Goal: Task Accomplishment & Management: Complete application form

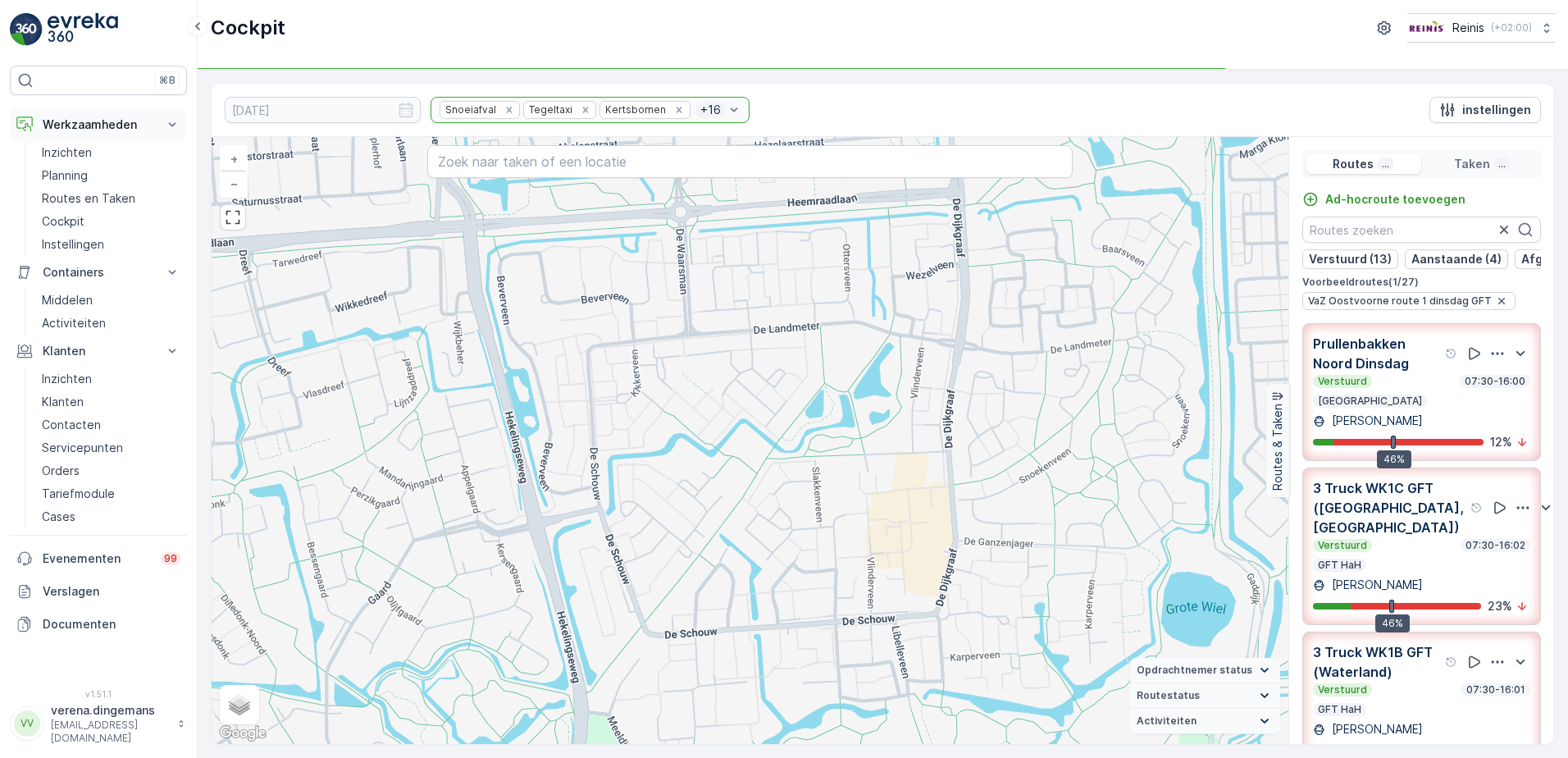
scroll to position [642, 0]
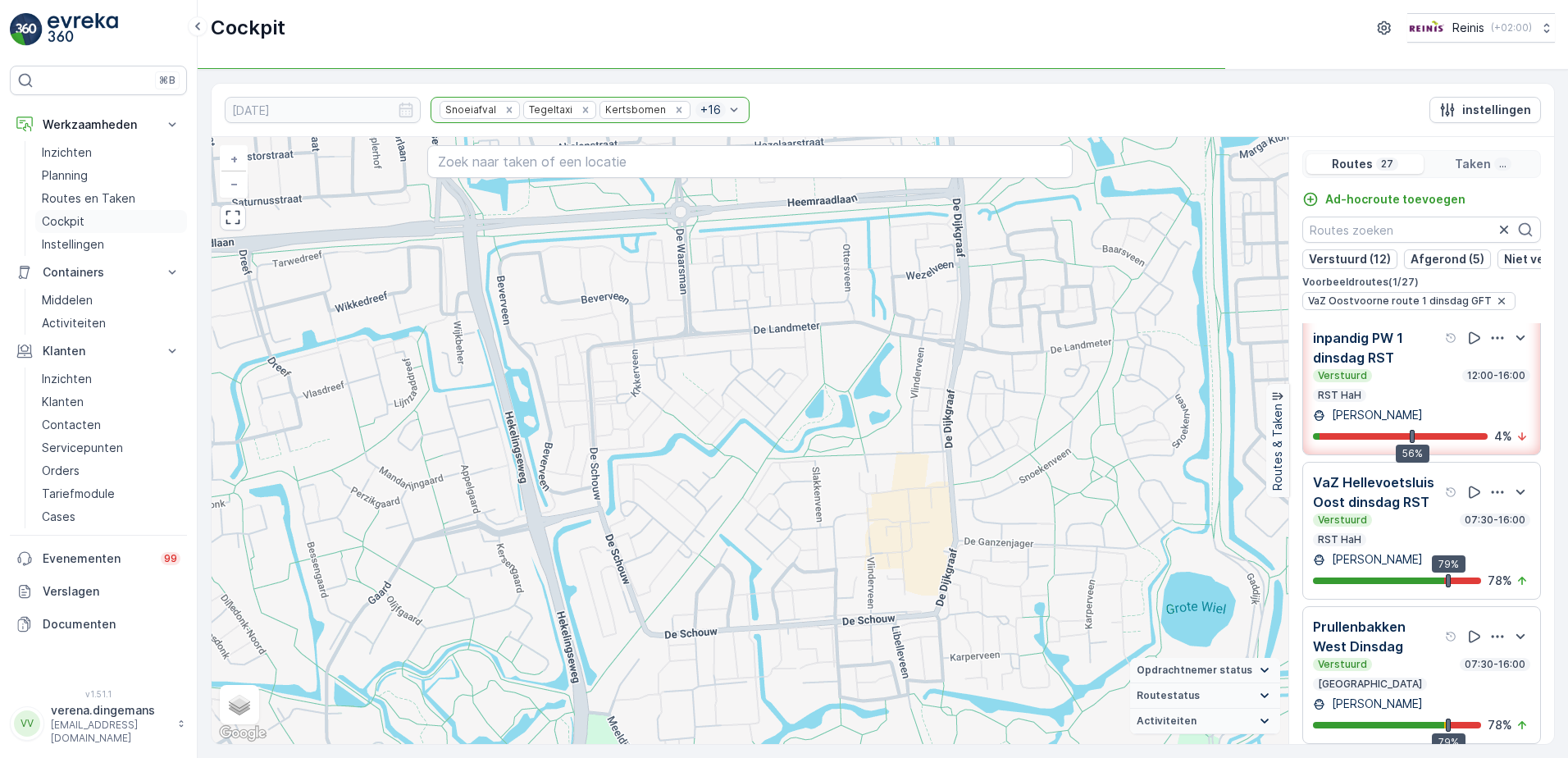
click at [88, 225] on link "Cockpit" at bounding box center [110, 221] width 151 height 23
click at [71, 469] on p "Orders" at bounding box center [60, 470] width 38 height 17
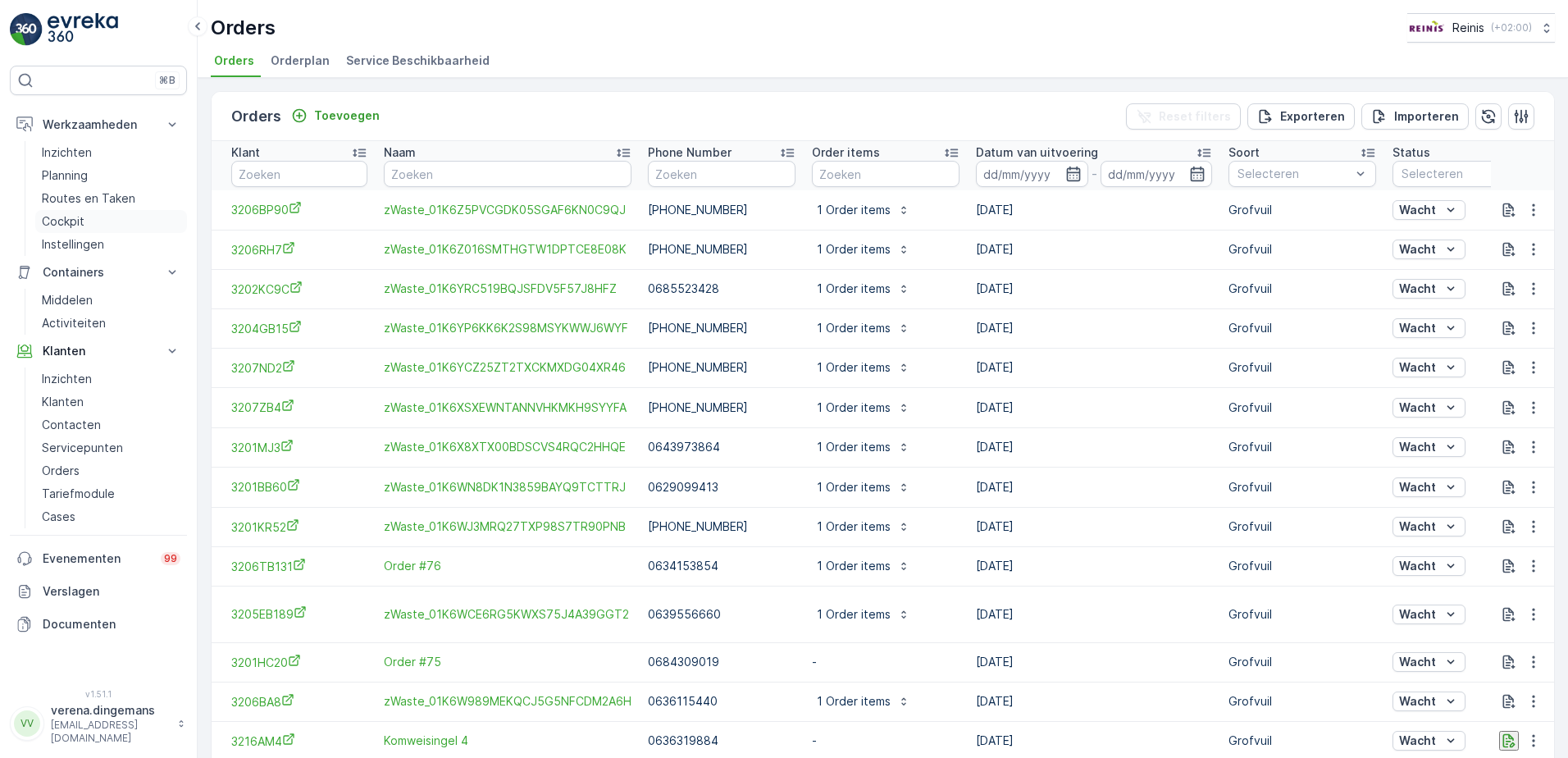
click at [73, 217] on p "Cockpit" at bounding box center [63, 222] width 43 height 17
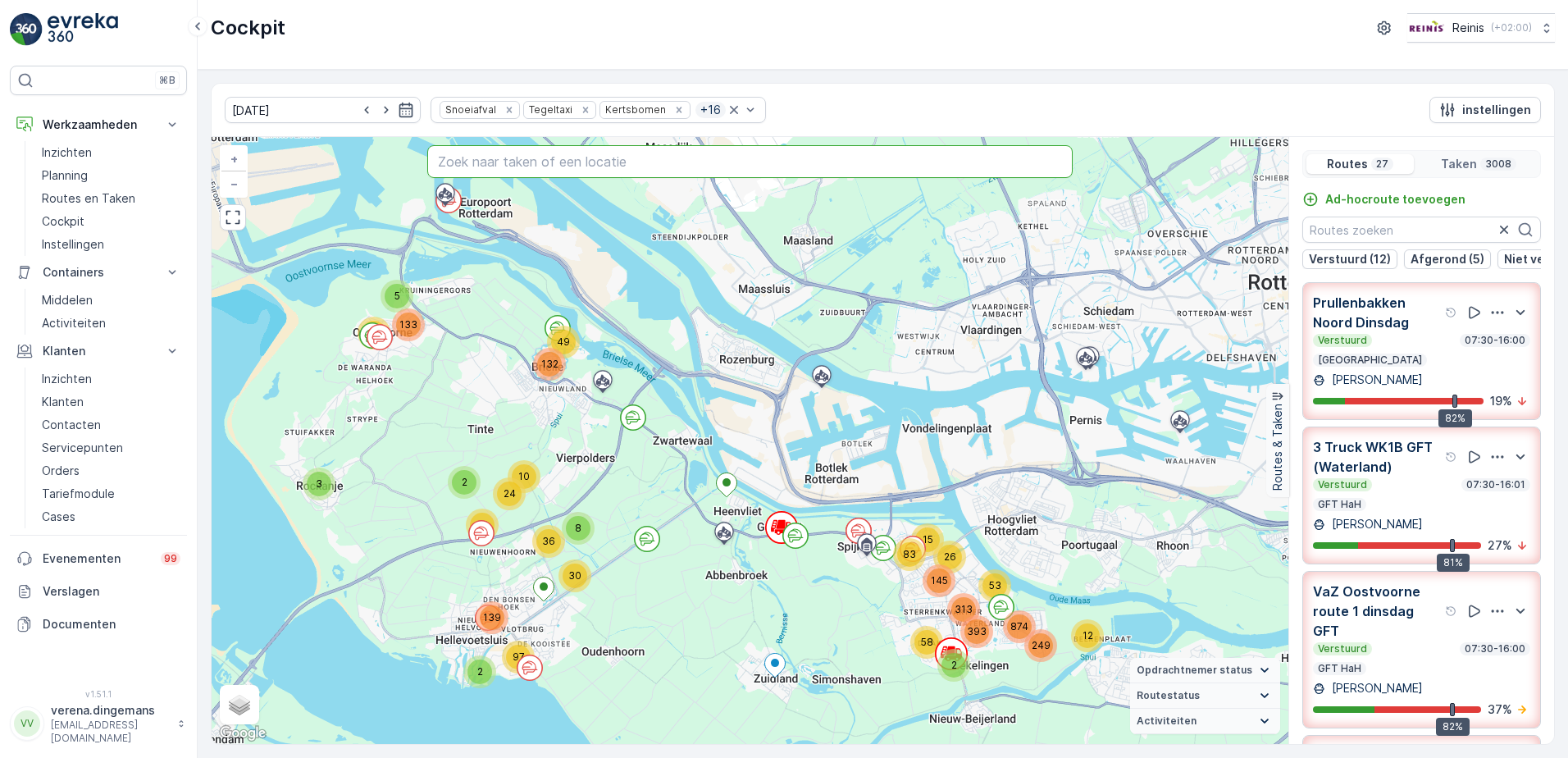
click at [540, 152] on input "text" at bounding box center [750, 161] width 646 height 32
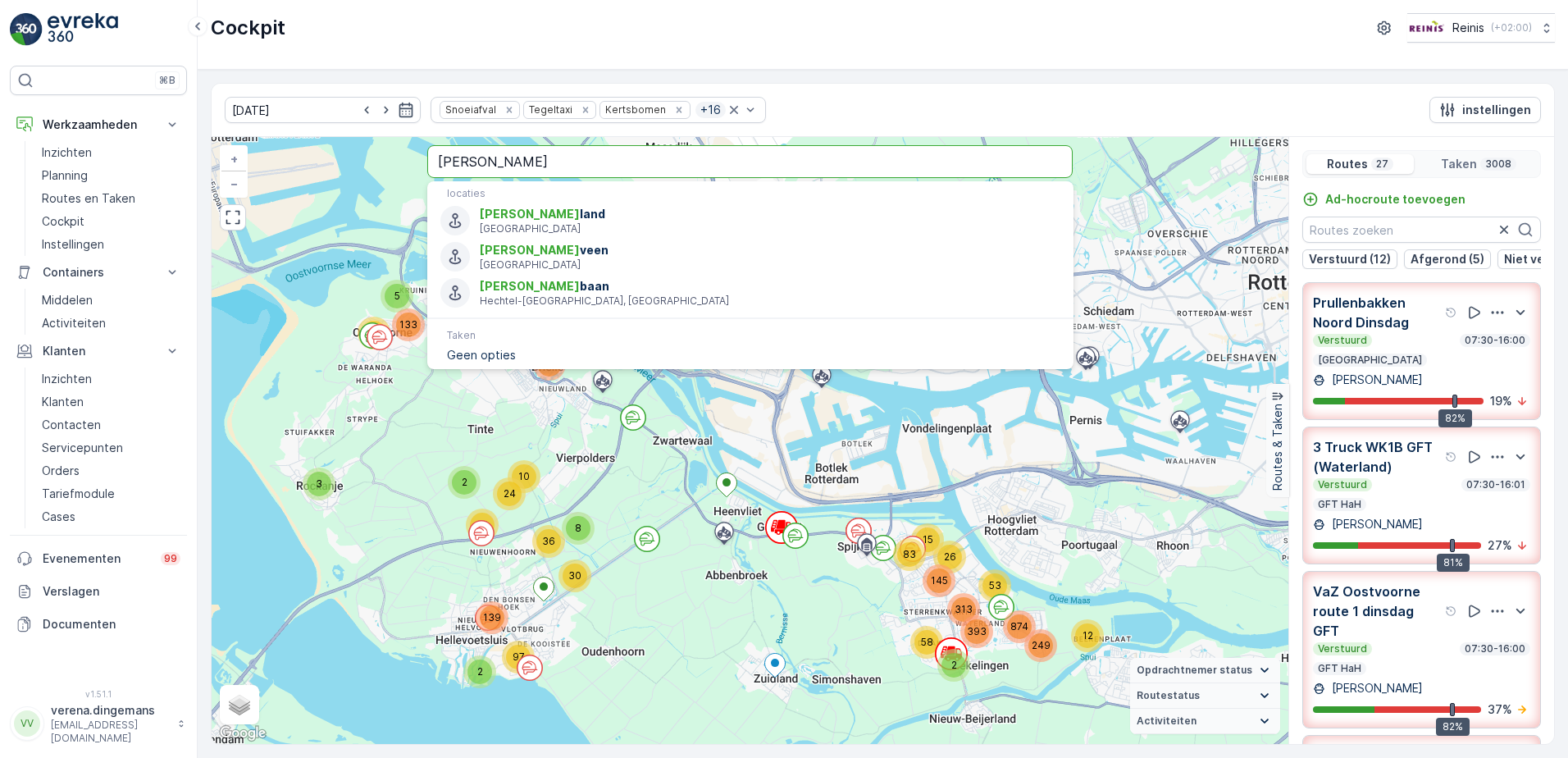
click at [547, 156] on input "[PERSON_NAME]" at bounding box center [750, 161] width 646 height 32
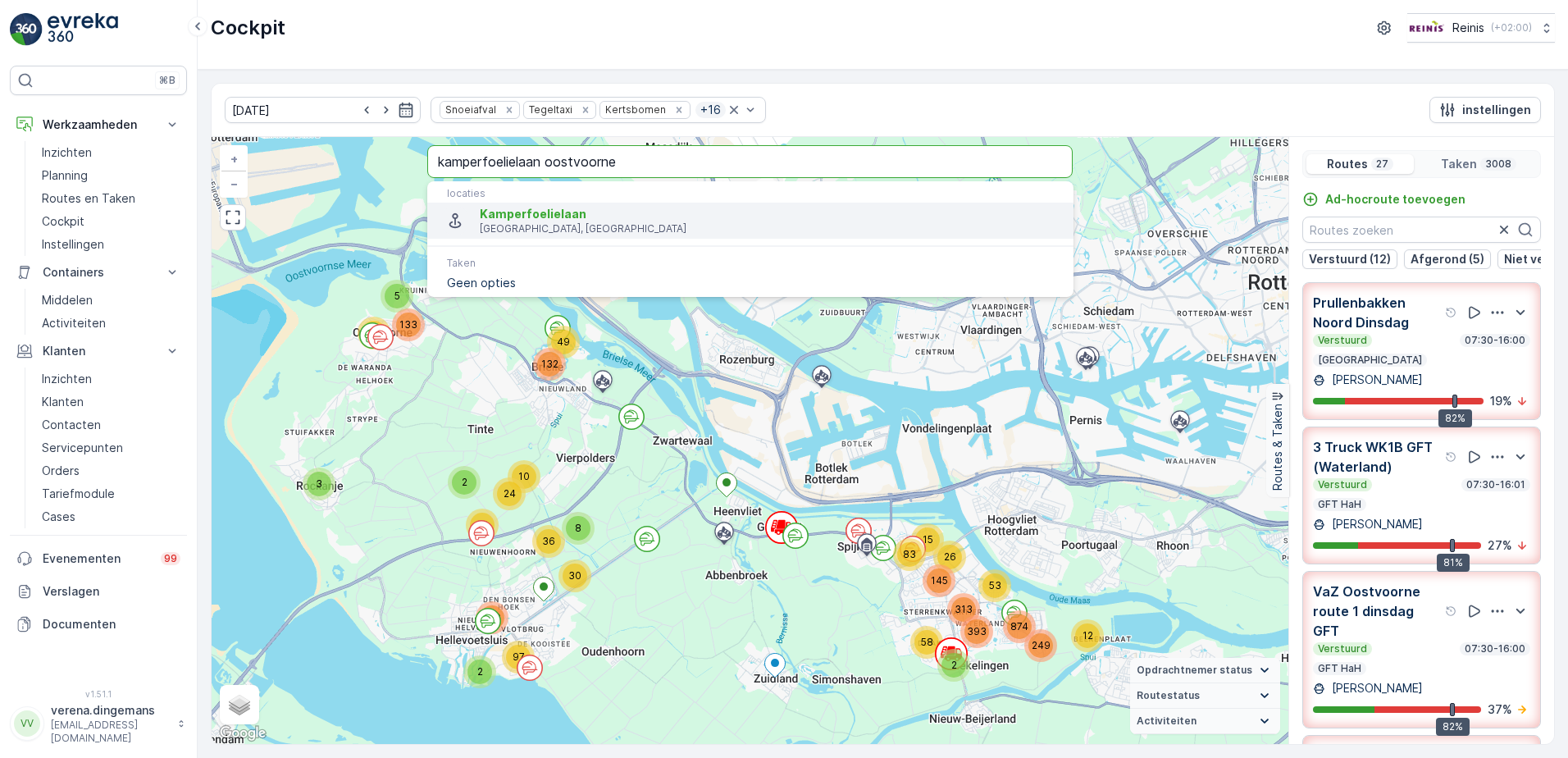
type input "kamperfoelielaan oostvoorne"
click at [593, 222] on p "[GEOGRAPHIC_DATA], [GEOGRAPHIC_DATA]" at bounding box center [769, 228] width 580 height 13
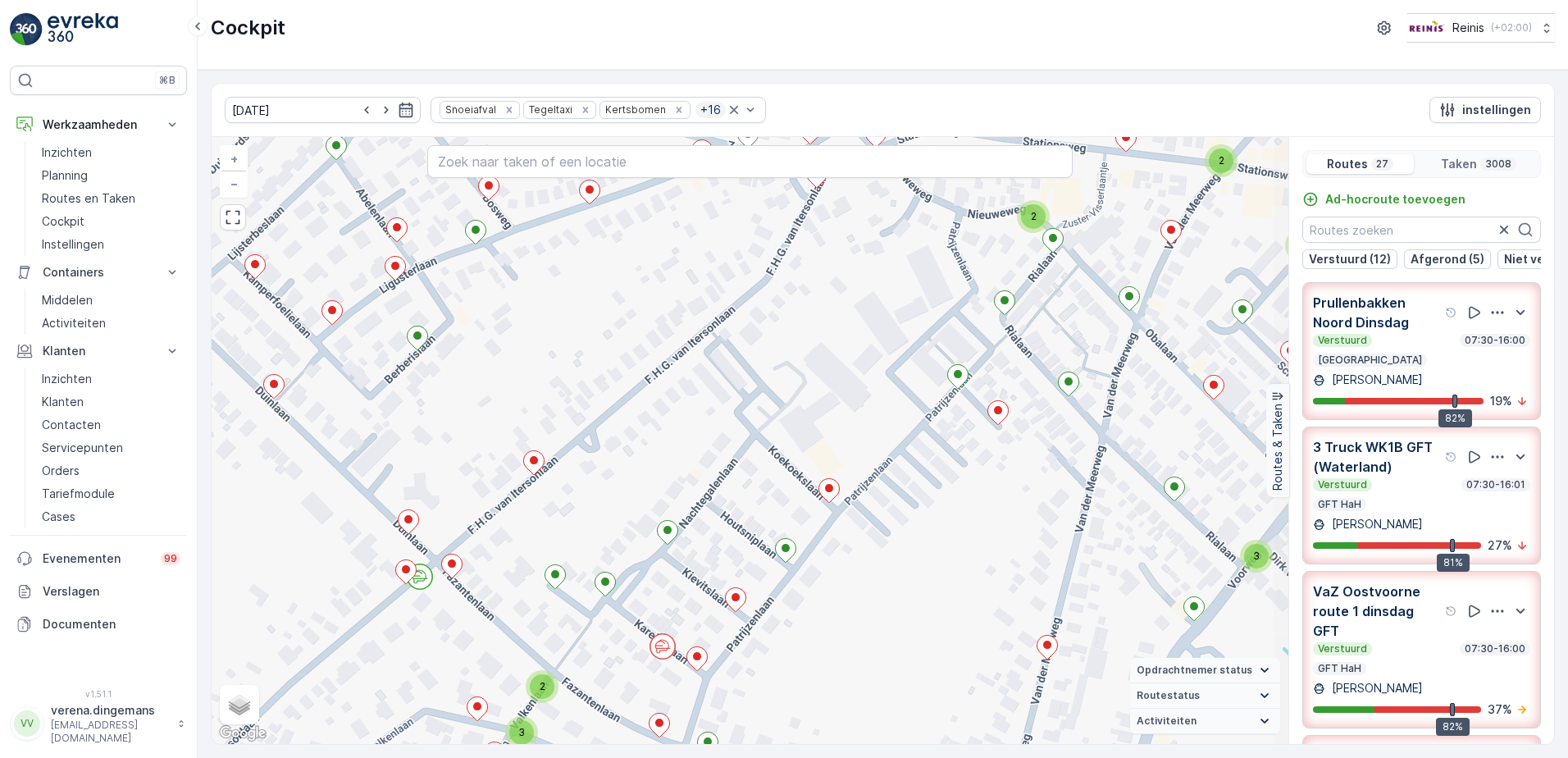
drag, startPoint x: 867, startPoint y: 422, endPoint x: 778, endPoint y: 392, distance: 93.9
click at [778, 392] on div "3 2 2 2 3 2 2 2 2 2 2 2 2 2 3 2 2 2 2 2 2 2 2 2 2 2 2 2 2 2 2 2 2 2 2 2 2 2 2 2…" at bounding box center [750, 441] width 1076 height 607
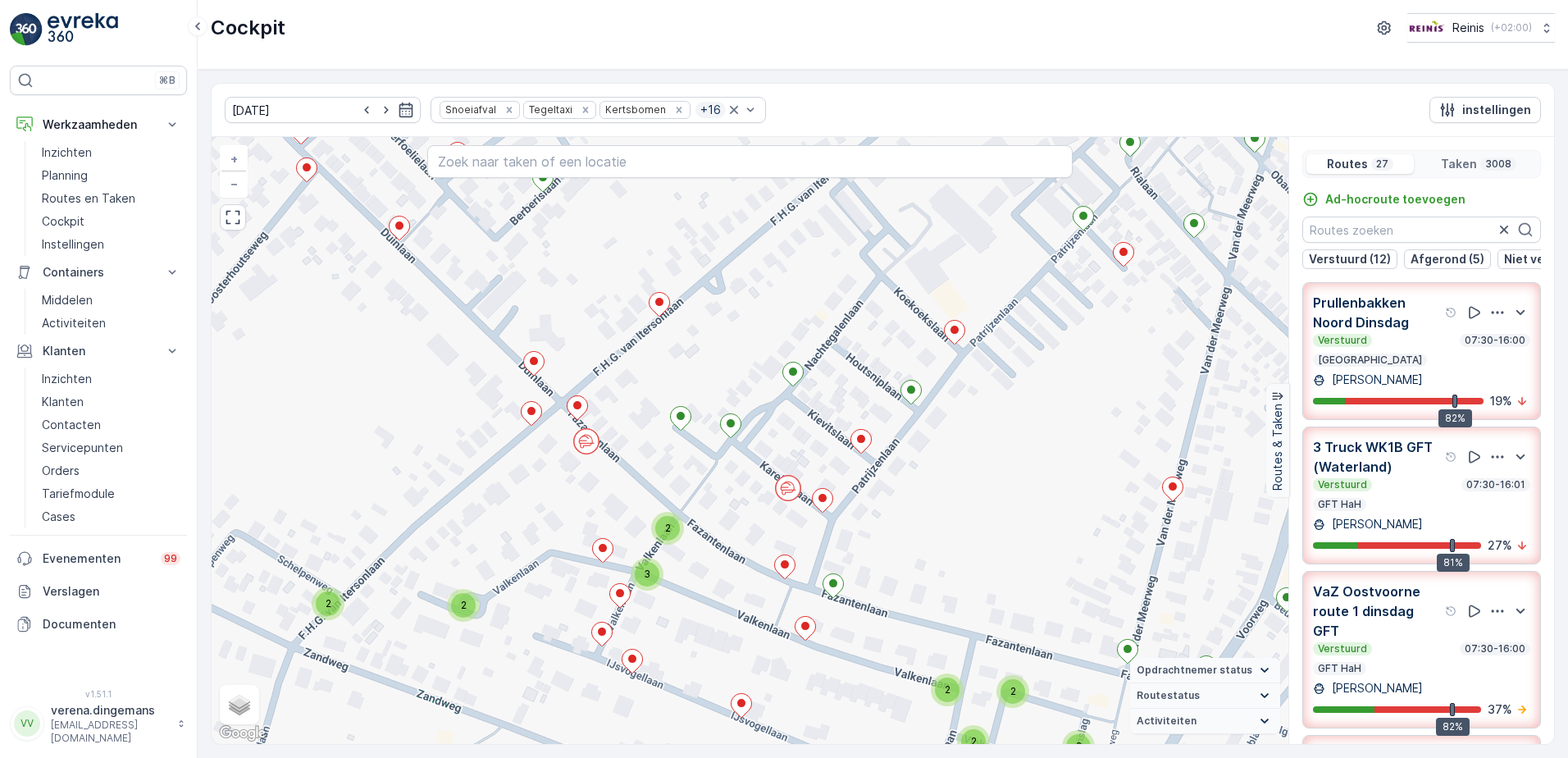
drag, startPoint x: 576, startPoint y: 511, endPoint x: 702, endPoint y: 360, distance: 196.7
click at [702, 360] on div "3 2 2 2 3 2 2 2 2 2 2 2 2 2 3 2 2 2 2 2 2 2 2 2 2 2 2 2 2 2 2 2 2 2 2 2 2 2 2 2…" at bounding box center [750, 441] width 1076 height 607
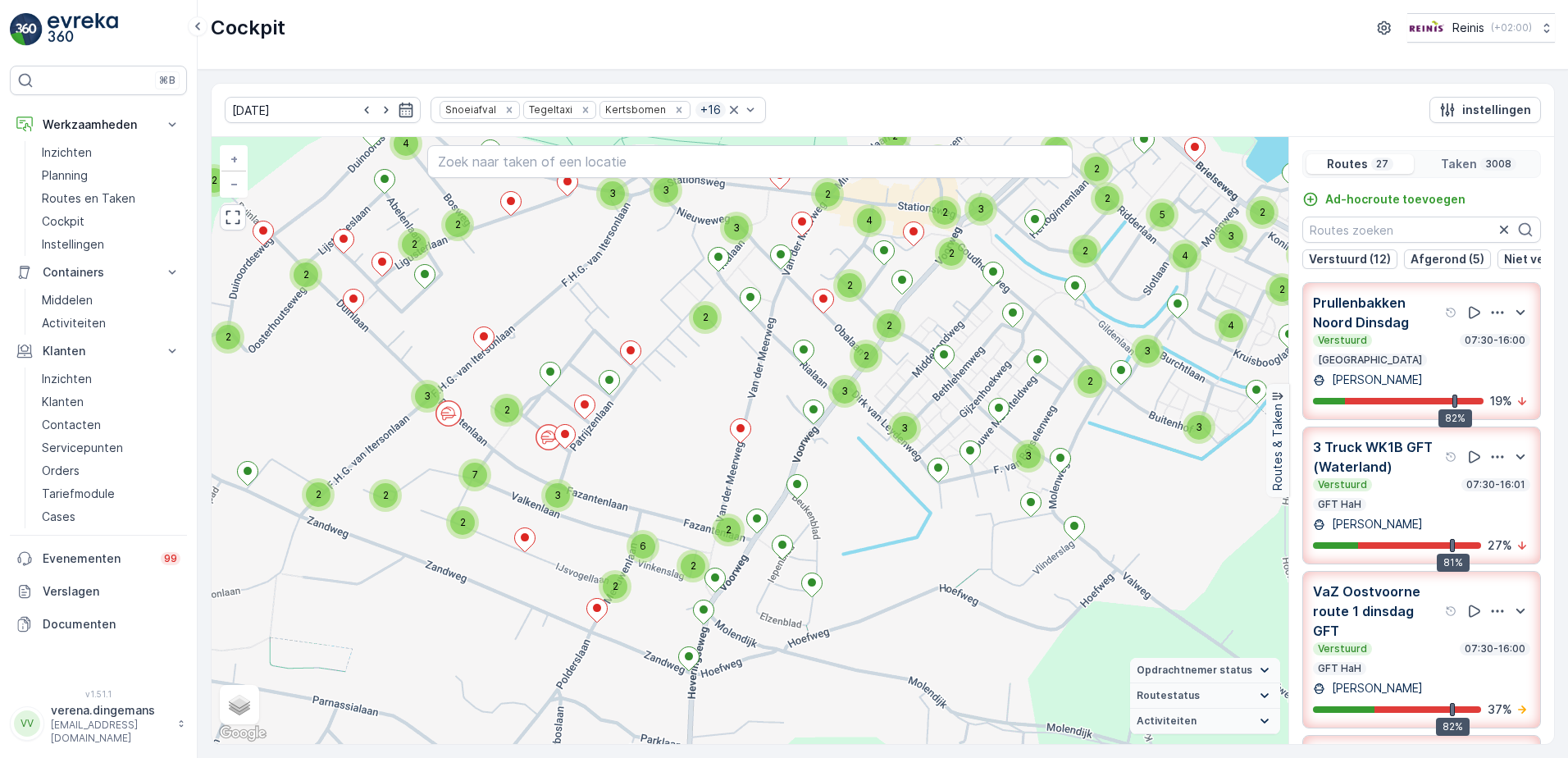
drag, startPoint x: 921, startPoint y: 391, endPoint x: 724, endPoint y: 404, distance: 197.4
click at [724, 404] on div "3 2 2 2 2 2 2 3 2 3 3 2 7 2 2 6 2 3 3 2 4 2 2 2 3 2 3 3 2 4 2 2 2 2 2 3 2 2 4 3…" at bounding box center [750, 441] width 1076 height 607
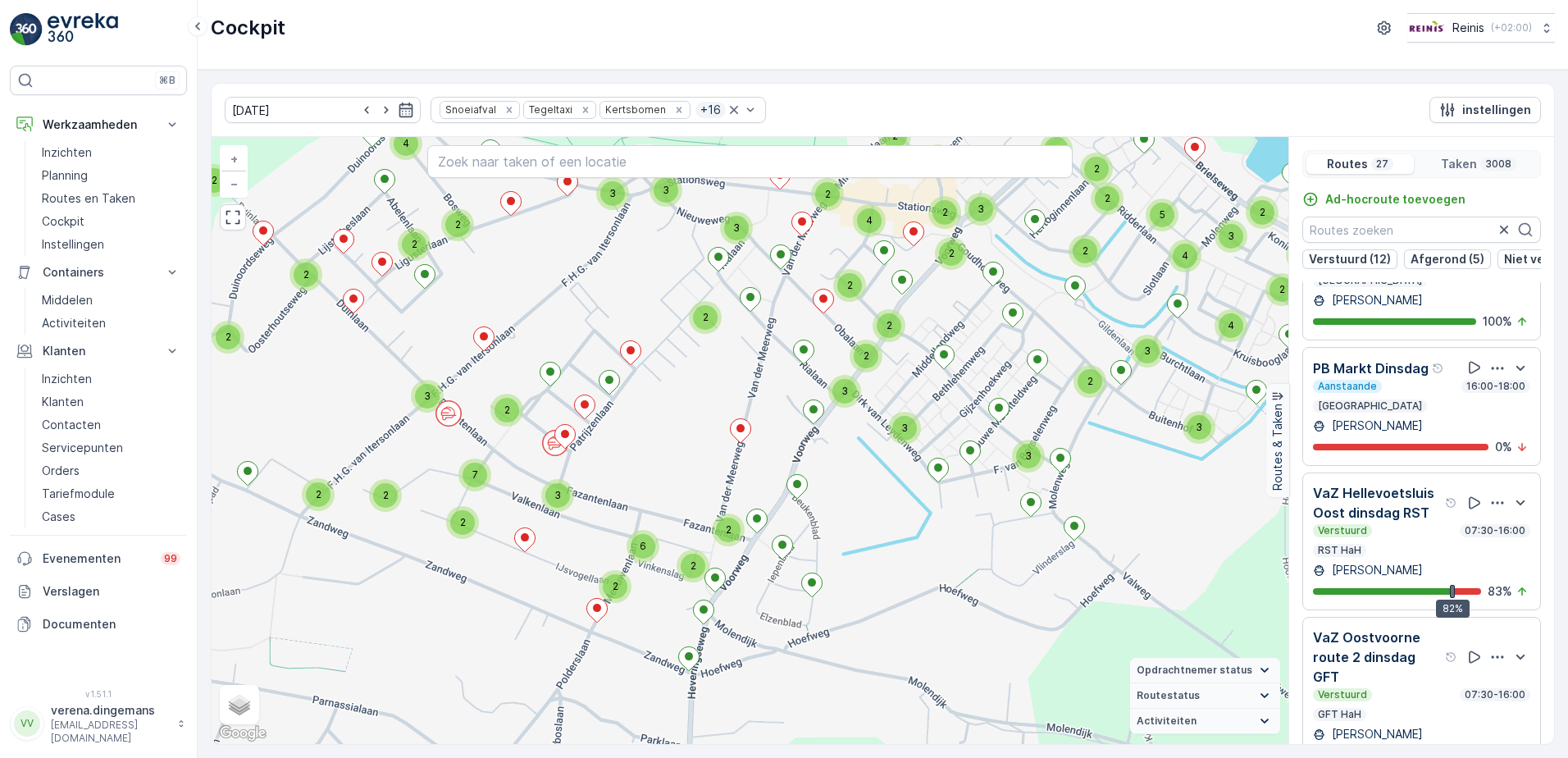
scroll to position [3361, 0]
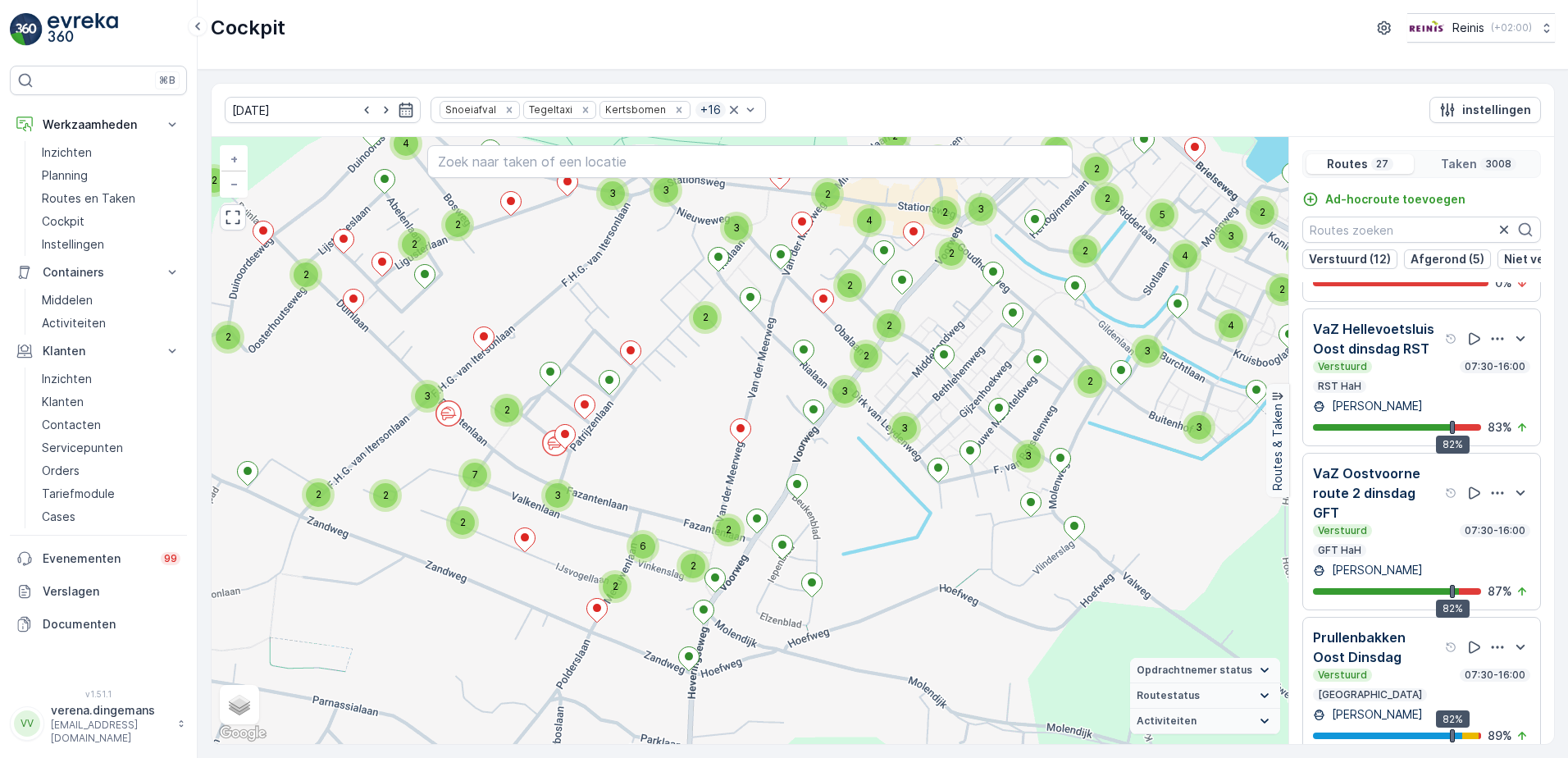
click at [1408, 561] on p "[PERSON_NAME]" at bounding box center [1376, 570] width 95 height 17
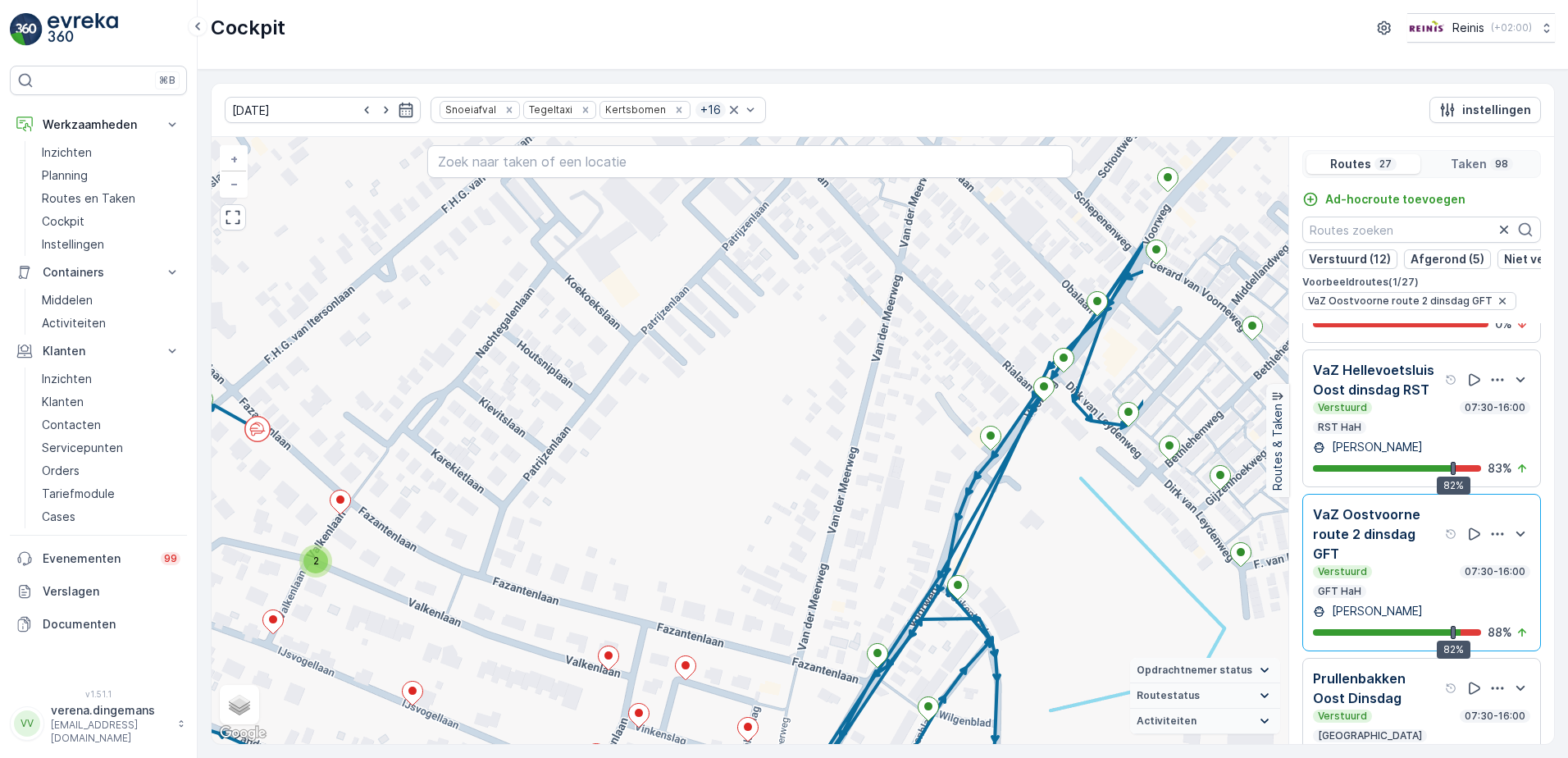
drag, startPoint x: 791, startPoint y: 544, endPoint x: 672, endPoint y: 505, distance: 125.2
click at [672, 505] on div "2 2 2 2 3 2 2 2 + − Satelliet stappenplan Terrein Hybride Leaflet Sneltoetsen K…" at bounding box center [750, 441] width 1076 height 607
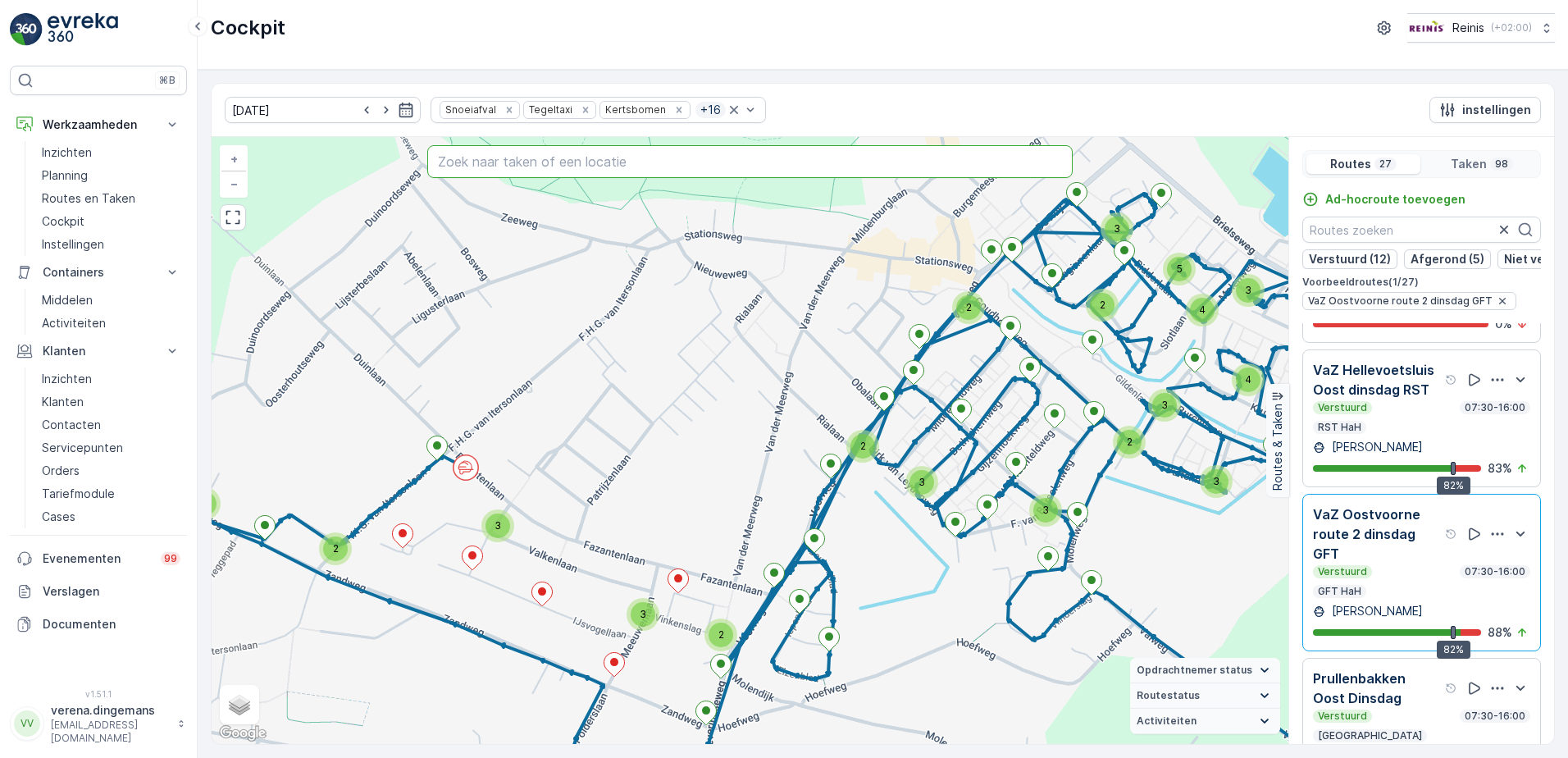
click at [499, 149] on input "text" at bounding box center [750, 161] width 646 height 32
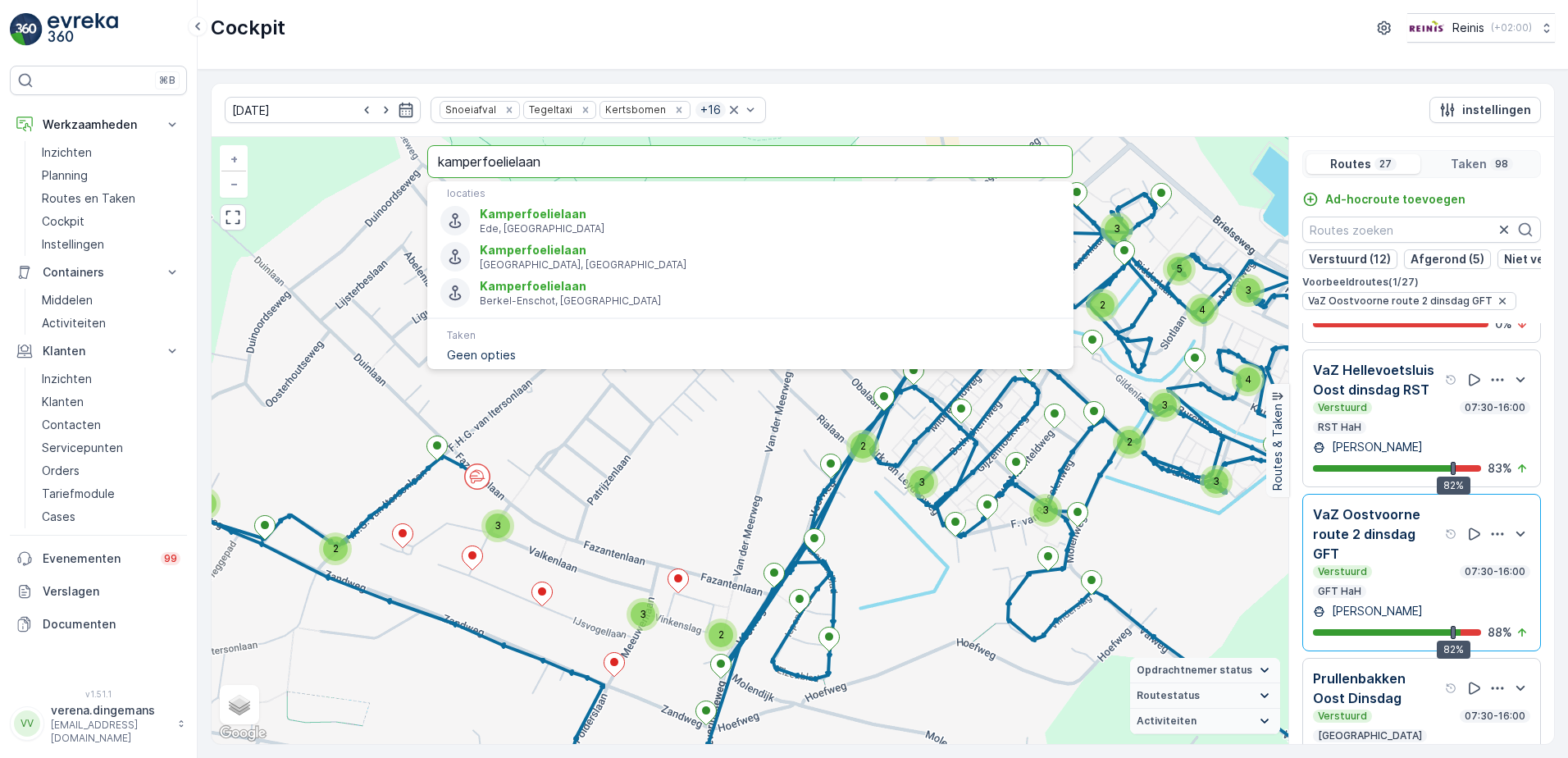
click at [576, 166] on input "kamperfoelielaan" at bounding box center [750, 161] width 646 height 32
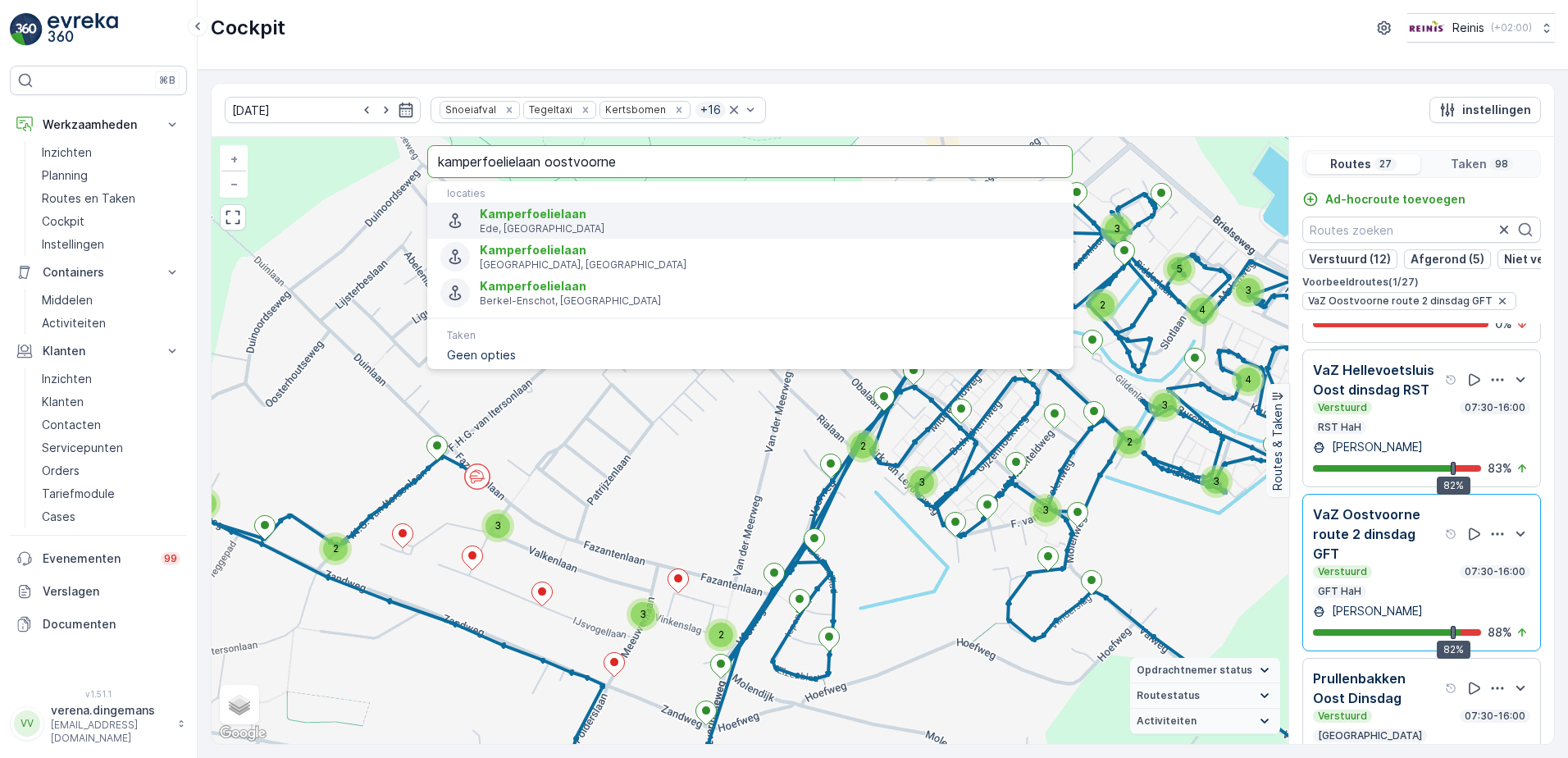
type input "kamperfoelielaan oostvoorne"
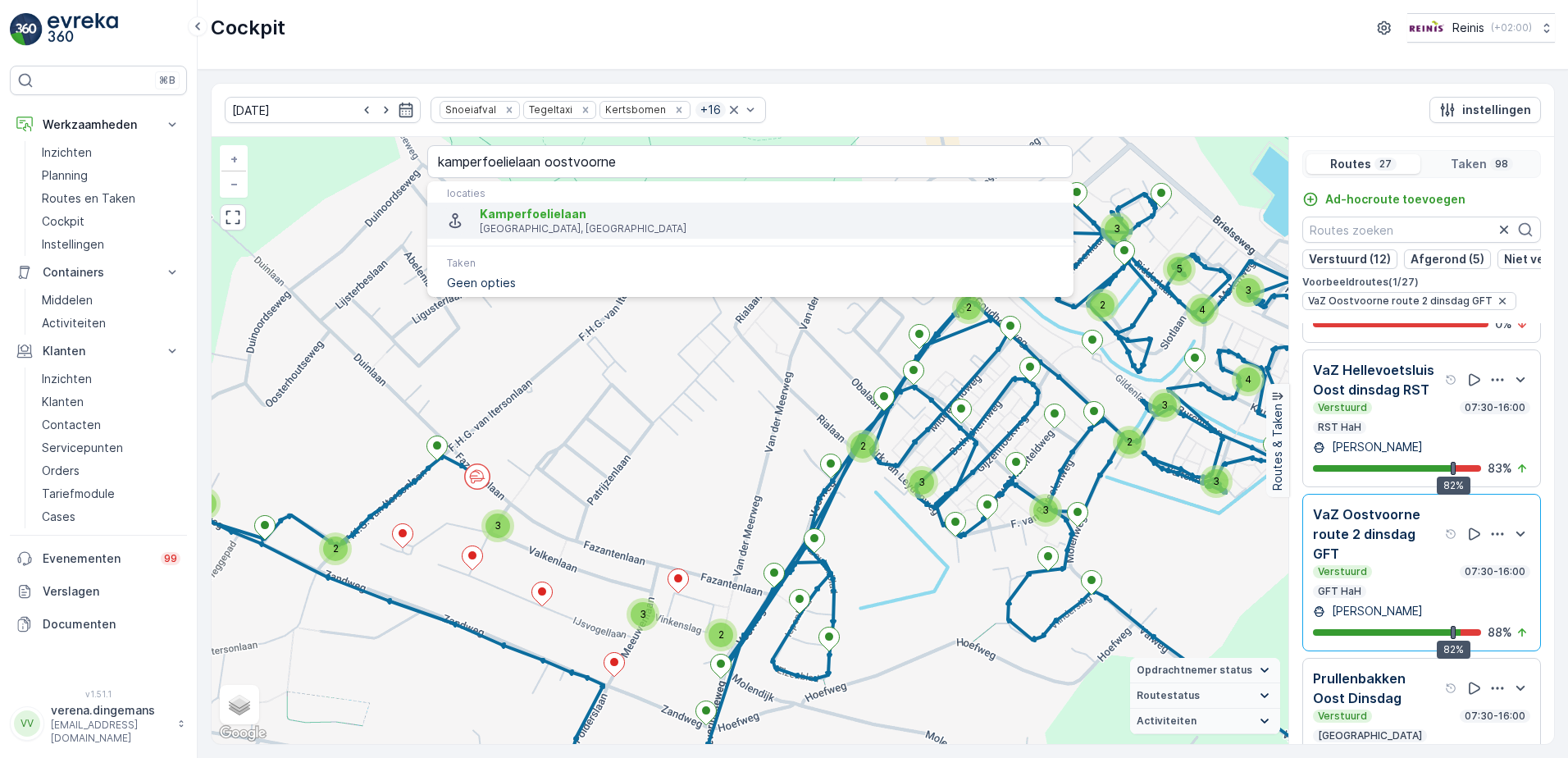
click at [571, 209] on span "Kamperfoelielaan" at bounding box center [533, 213] width 107 height 14
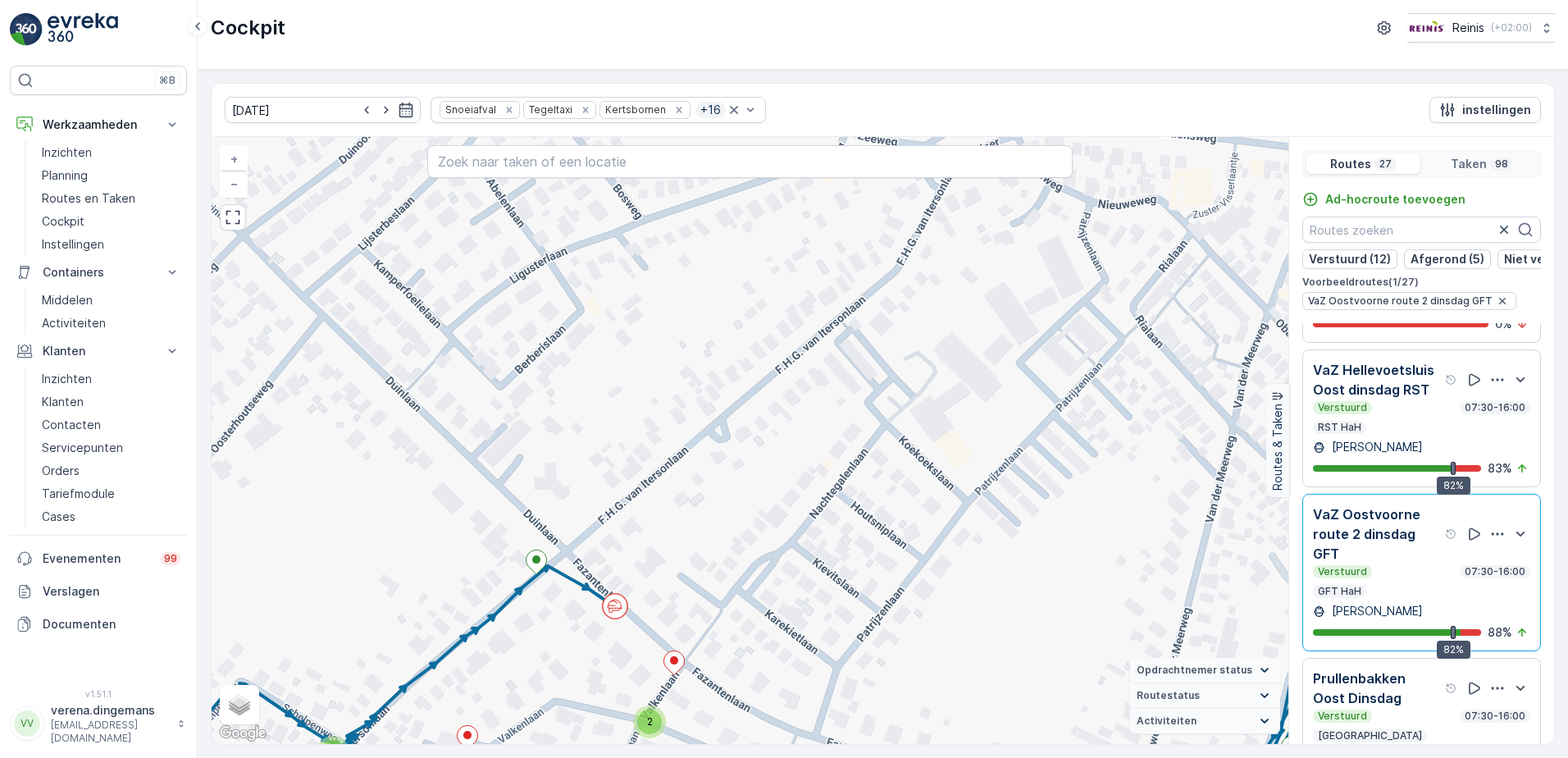
drag, startPoint x: 771, startPoint y: 621, endPoint x: 804, endPoint y: 593, distance: 43.3
click at [804, 593] on div "2 2 2 2 3 2 2 2 + − Satelliet stappenplan Terrein Hybride Leaflet Sneltoetsen K…" at bounding box center [750, 441] width 1076 height 607
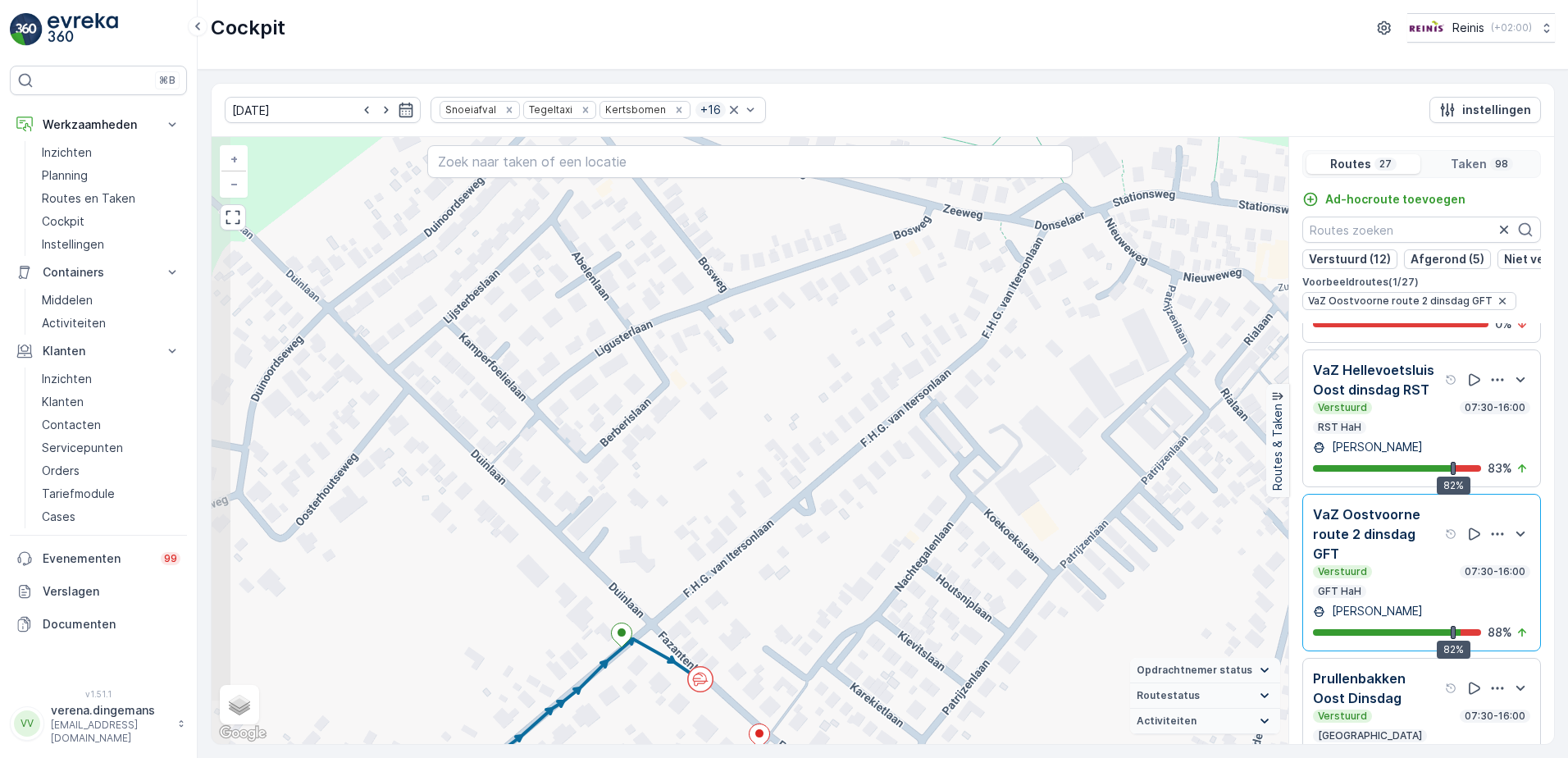
drag, startPoint x: 392, startPoint y: 314, endPoint x: 473, endPoint y: 386, distance: 108.4
click at [473, 386] on div "2 2 2 2 3 2 2 2 + − Satelliet stappenplan Terrein Hybride Leaflet Sneltoetsen K…" at bounding box center [750, 441] width 1076 height 607
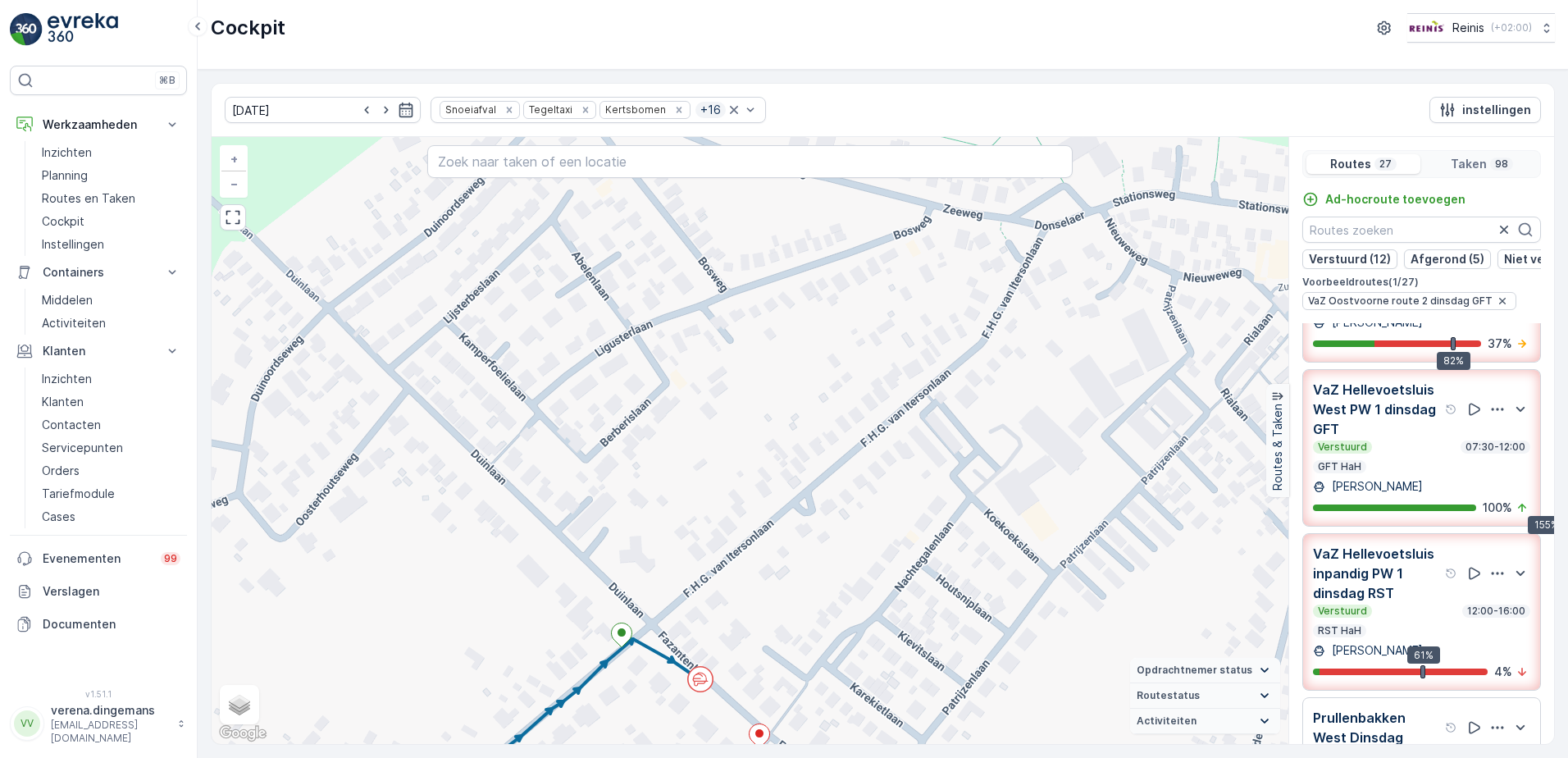
scroll to position [243, 0]
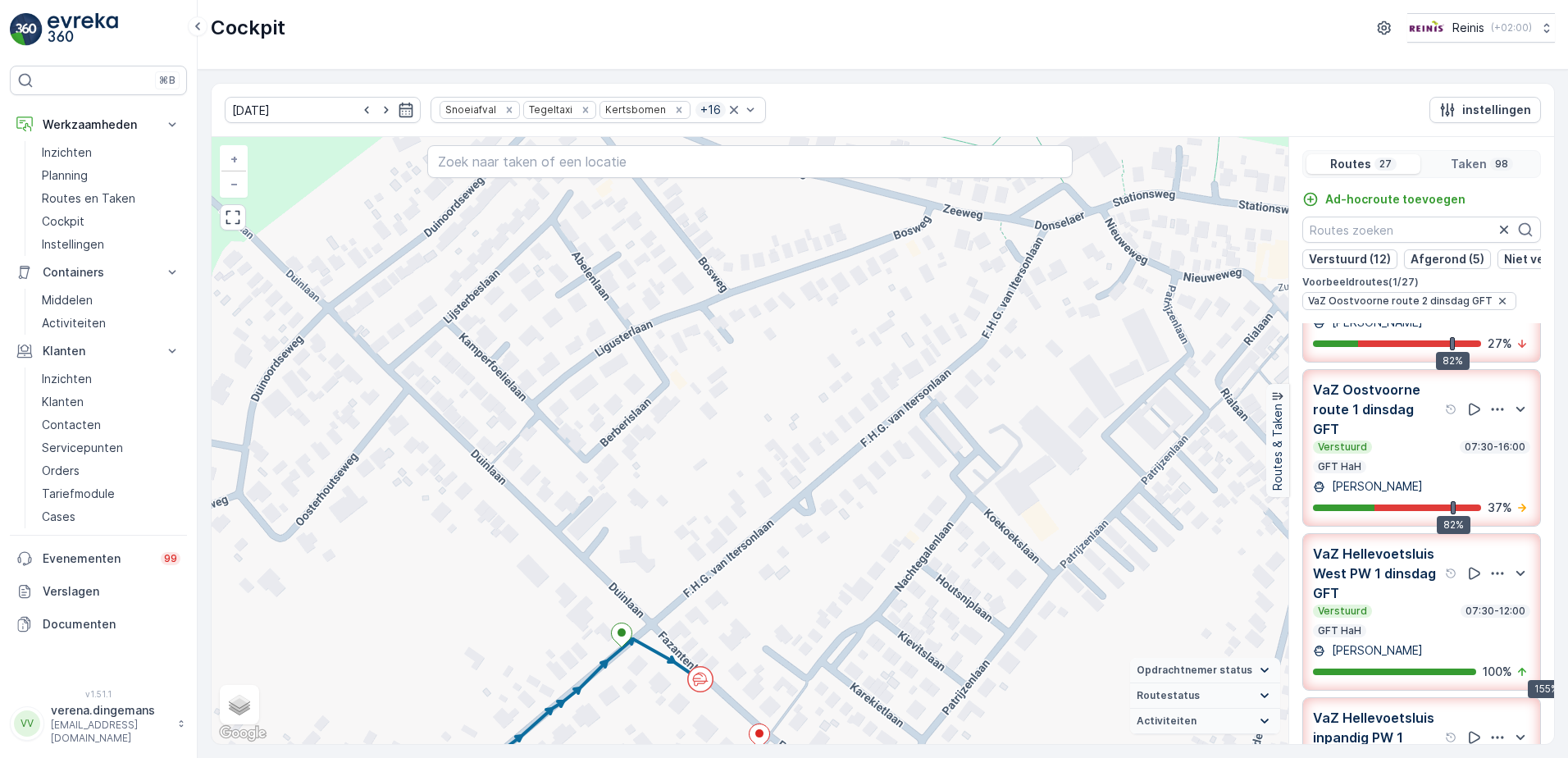
click at [1418, 454] on div "Verstuurd 07:30-16:00" at bounding box center [1421, 447] width 217 height 13
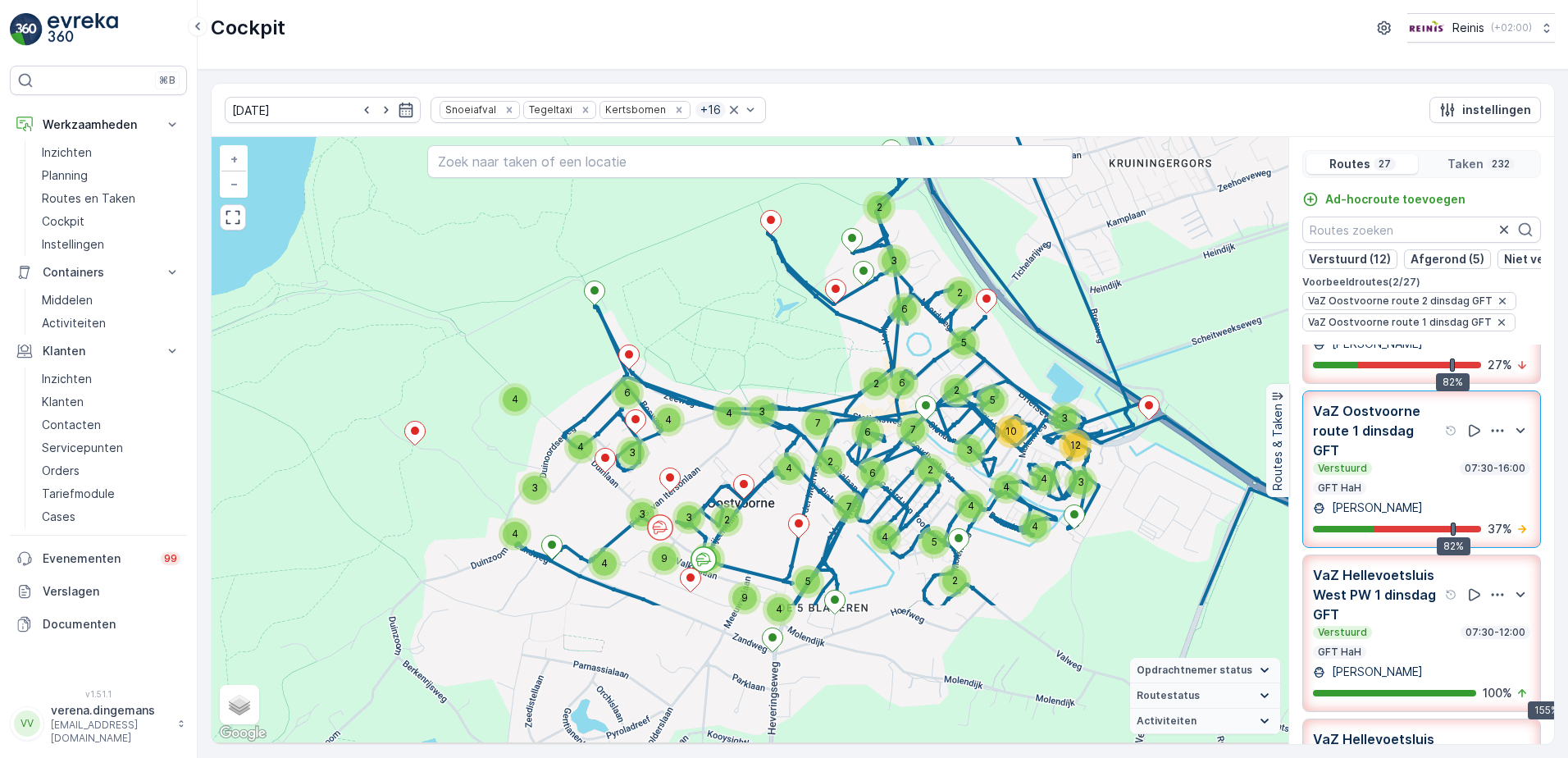
drag, startPoint x: 789, startPoint y: 631, endPoint x: 716, endPoint y: 460, distance: 185.9
click at [720, 432] on div "4 3 4 4 6 3 4 9 5 4 3 4 2 3 4 3 9 4 3 6 2 2 5 2 7 4 2 7 6 6 2 2 6 7 2 4 4 5 4 4…" at bounding box center [750, 441] width 1076 height 607
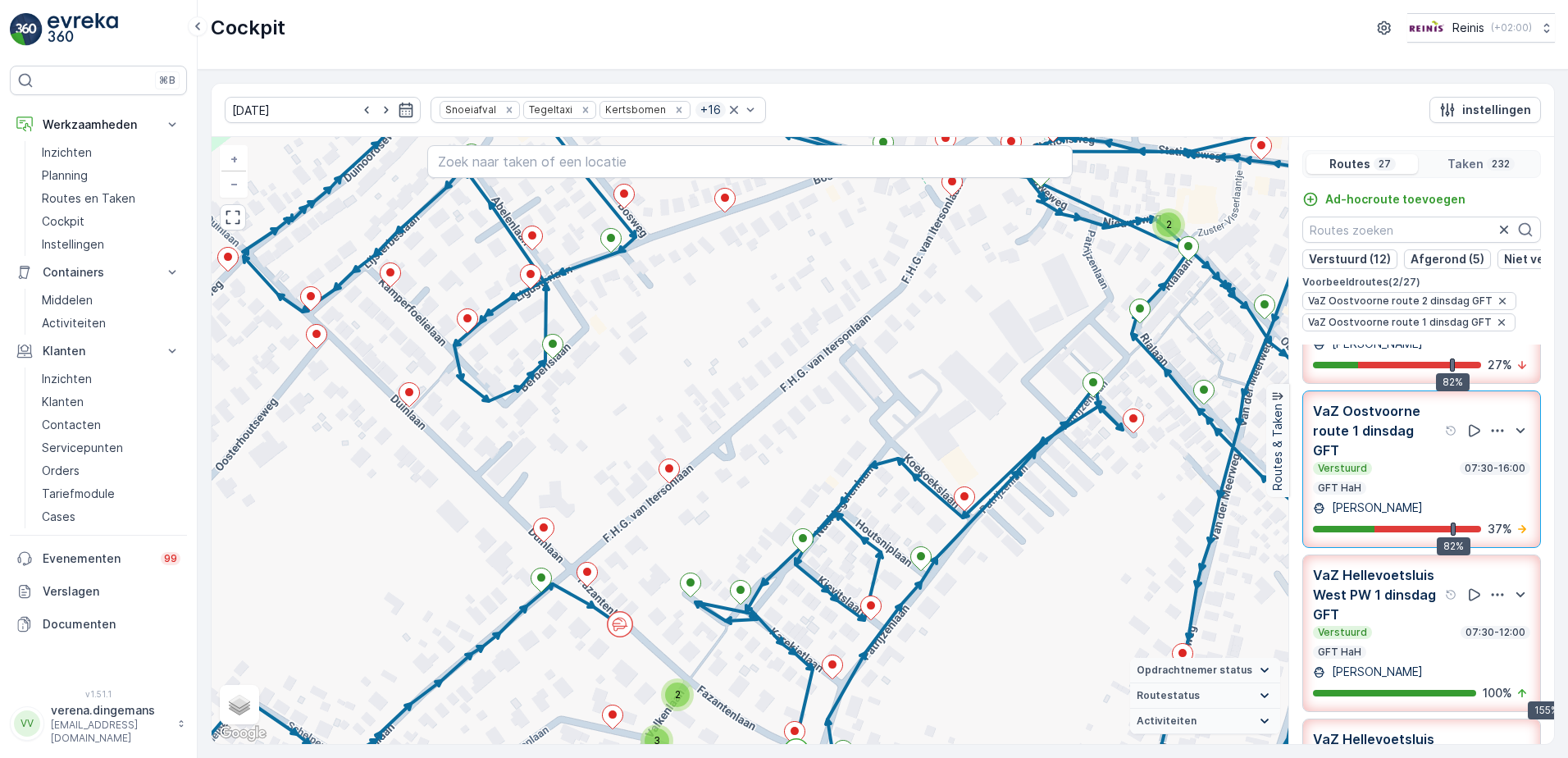
drag, startPoint x: 631, startPoint y: 512, endPoint x: 661, endPoint y: 546, distance: 45.3
click at [681, 559] on div "2 2 2 2 2 2 3 2 2 2 2 2 2 2 2 2 2 2 2 2 2 2 2 2 3 3 2 2 + − Satelliet stappenpl…" at bounding box center [750, 441] width 1076 height 607
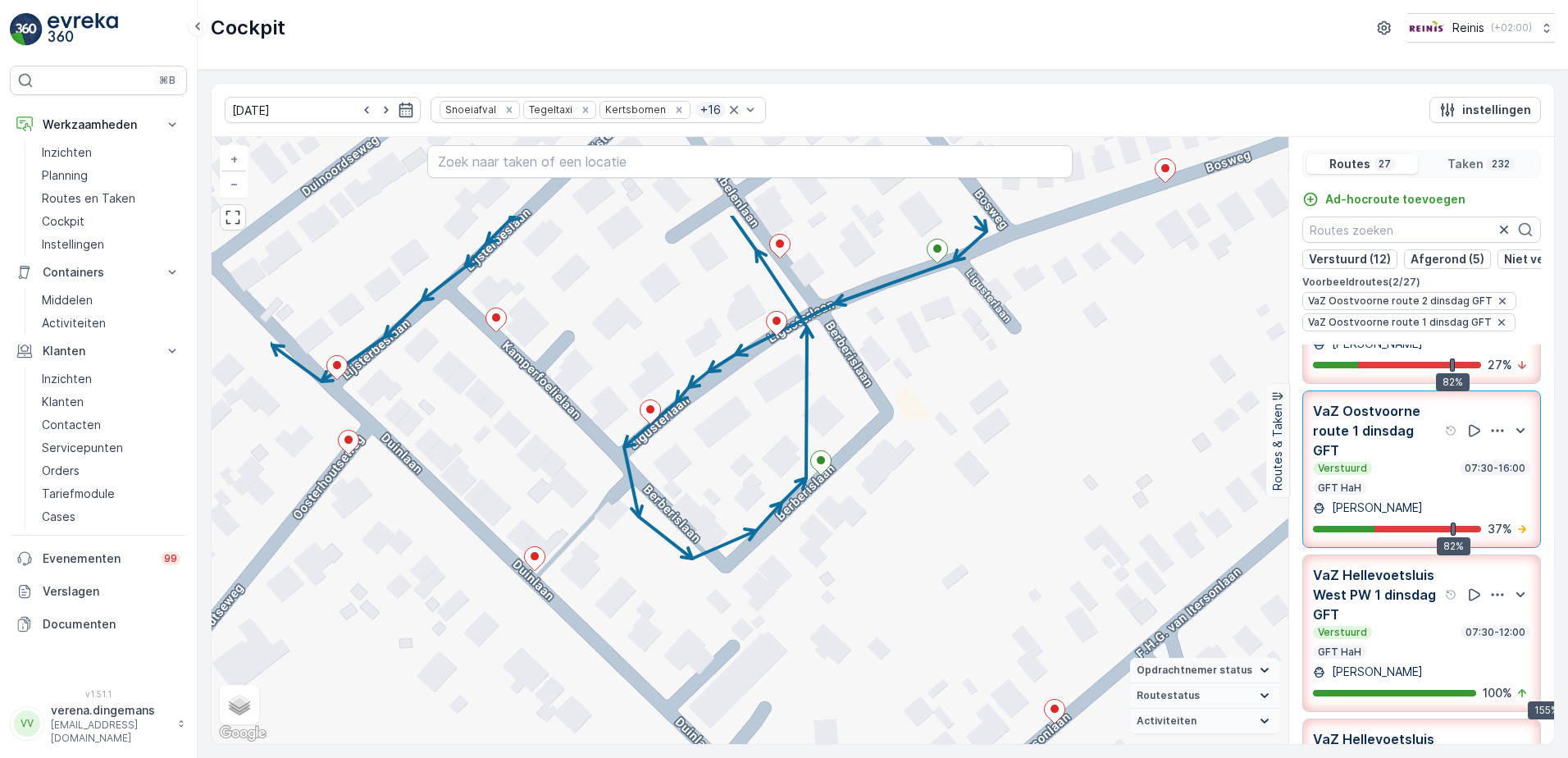
drag, startPoint x: 354, startPoint y: 318, endPoint x: 523, endPoint y: 454, distance: 216.9
click at [523, 454] on div "2 2 2 2 2 2 2 2 2 2 2 2 + − Satelliet stappenplan Terrein Hybride Leaflet Snelt…" at bounding box center [750, 441] width 1076 height 607
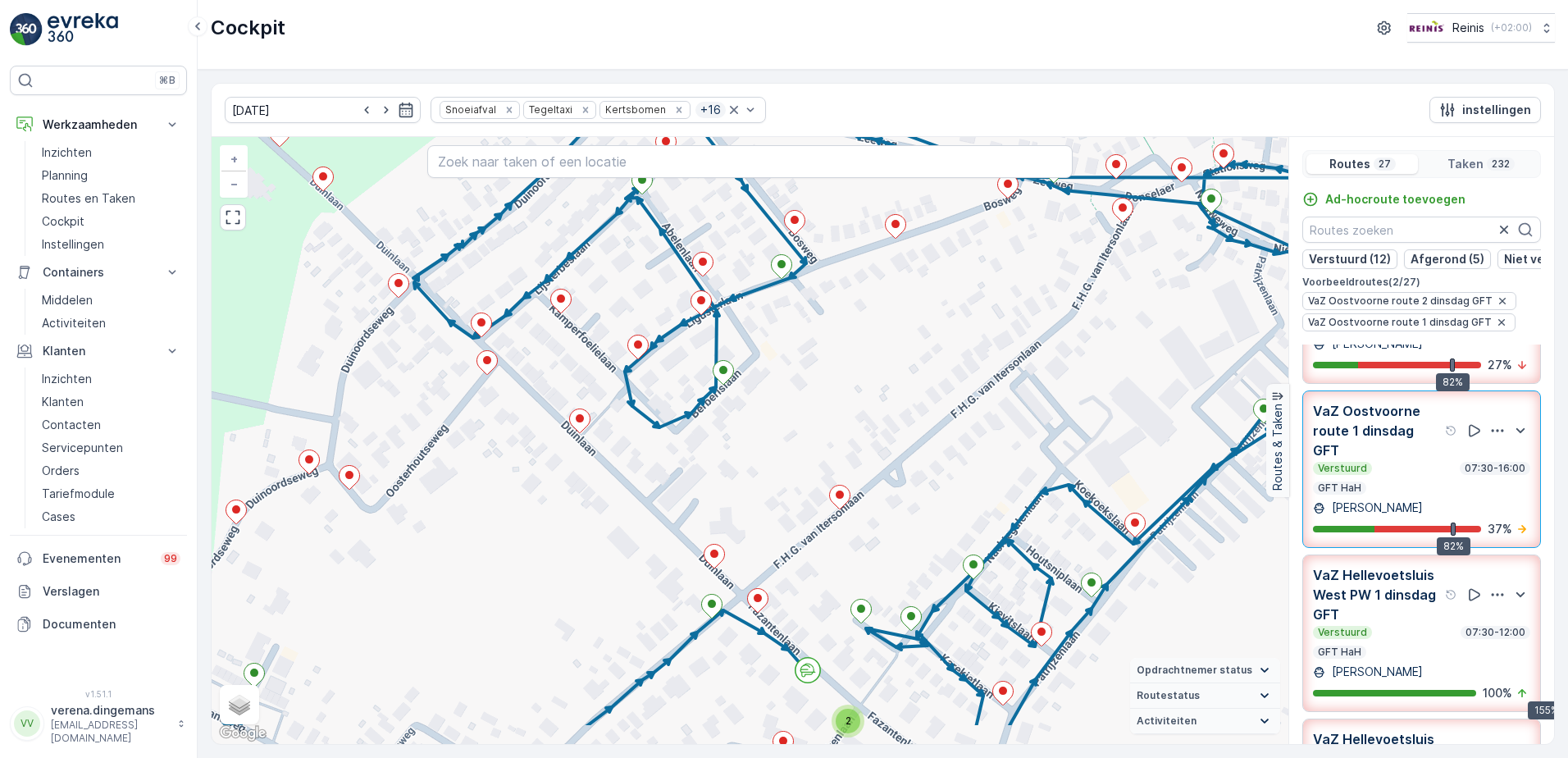
drag, startPoint x: 843, startPoint y: 651, endPoint x: 895, endPoint y: 572, distance: 94.6
click at [895, 572] on div "2 2 2 2 2 2 3 2 2 2 2 2 2 2 2 2 2 2 2 2 2 2 2 2 3 3 2 2 + − Satelliet stappenpl…" at bounding box center [750, 441] width 1076 height 607
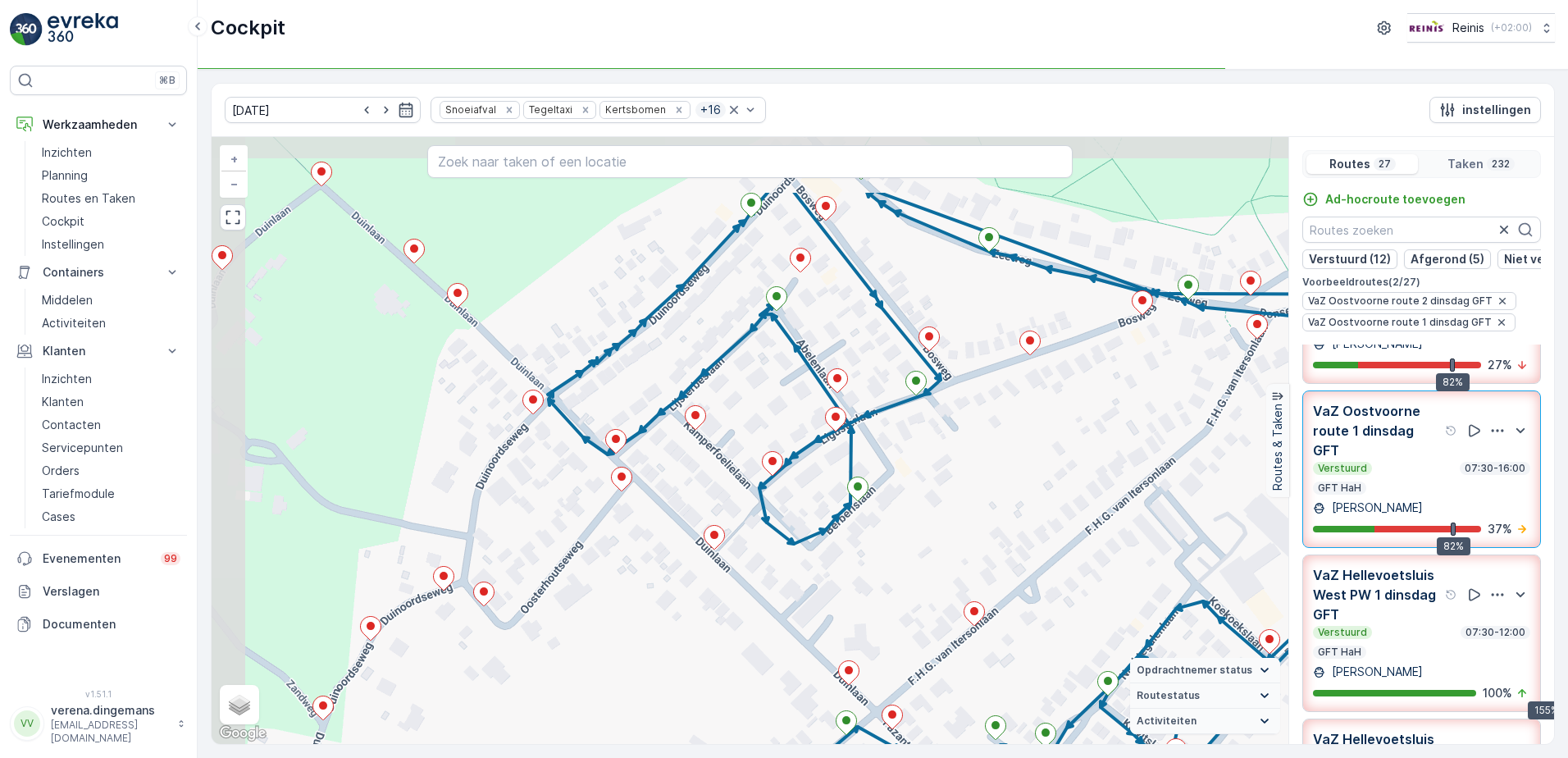
drag, startPoint x: 456, startPoint y: 475, endPoint x: 581, endPoint y: 565, distance: 154.0
click at [581, 565] on div "2 2 2 2 2 2 3 2 2 2 2 2 2 2 2 2 2 2 2 2 2 2 2 2 3 3 2 2 + − Satelliet stappenpl…" at bounding box center [750, 441] width 1076 height 607
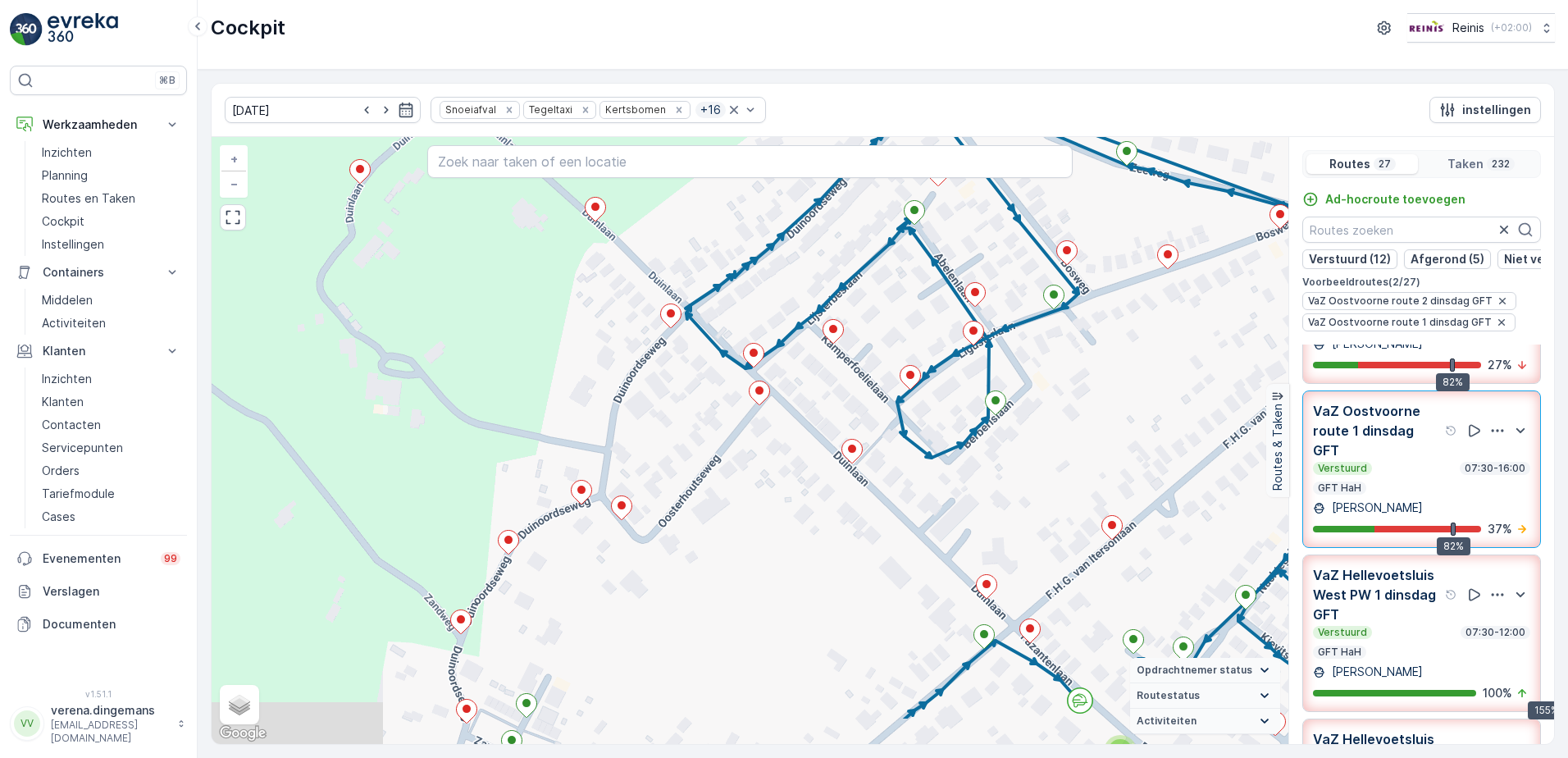
drag, startPoint x: 829, startPoint y: 573, endPoint x: 847, endPoint y: 560, distance: 22.2
click at [847, 560] on div "2 2 2 2 2 2 3 2 2 2 2 2 2 2 2 2 2 2 2 2 2 2 2 2 3 3 2 2 + − Satelliet stappenpl…" at bounding box center [750, 441] width 1076 height 607
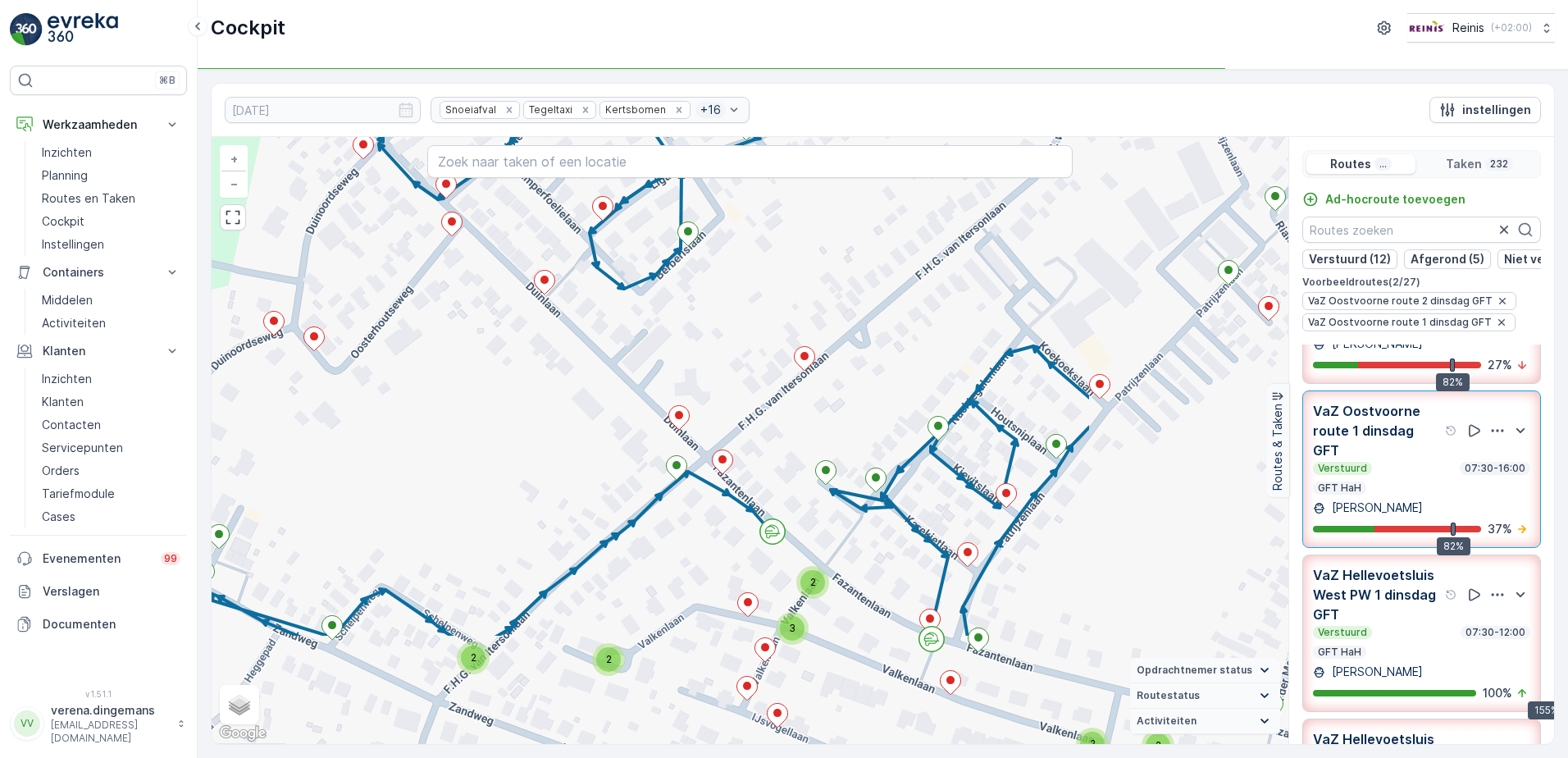
drag, startPoint x: 815, startPoint y: 602, endPoint x: 631, endPoint y: 490, distance: 215.4
click at [631, 490] on div "2 2 2 2 2 2 3 2 2 2 2 2 2 2 2 2 2 2 2 2 2 2 2 2 3 3 2 2 + − Satelliet stappenpl…" at bounding box center [750, 441] width 1076 height 607
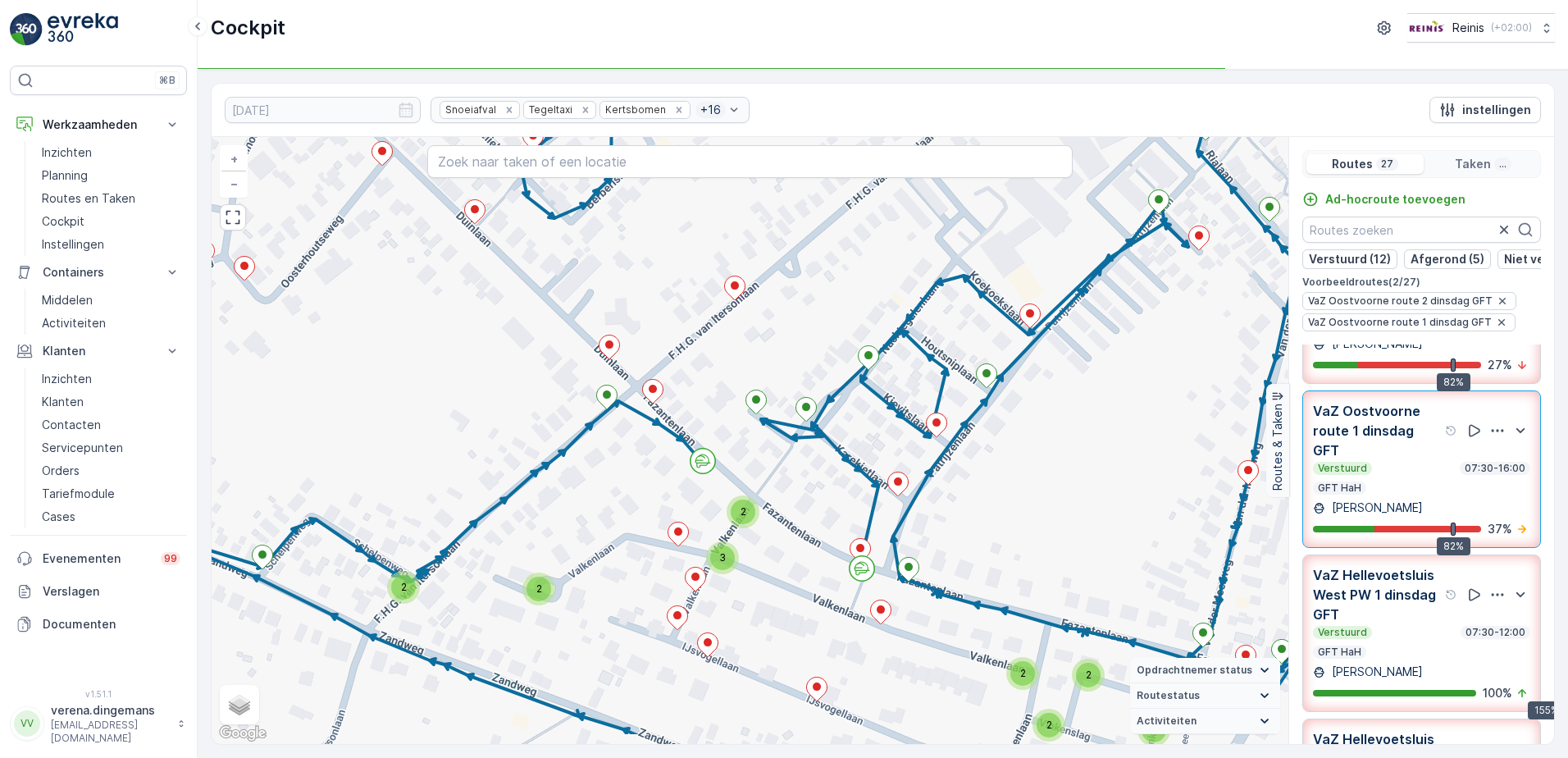
drag, startPoint x: 707, startPoint y: 589, endPoint x: 637, endPoint y: 519, distance: 99.0
click at [637, 519] on div "2 2 2 2 2 2 3 2 2 2 2 2 2 2 2 2 2 2 2 2 2 2 2 2 3 3 2 2 + − Satelliet stappenpl…" at bounding box center [750, 441] width 1076 height 607
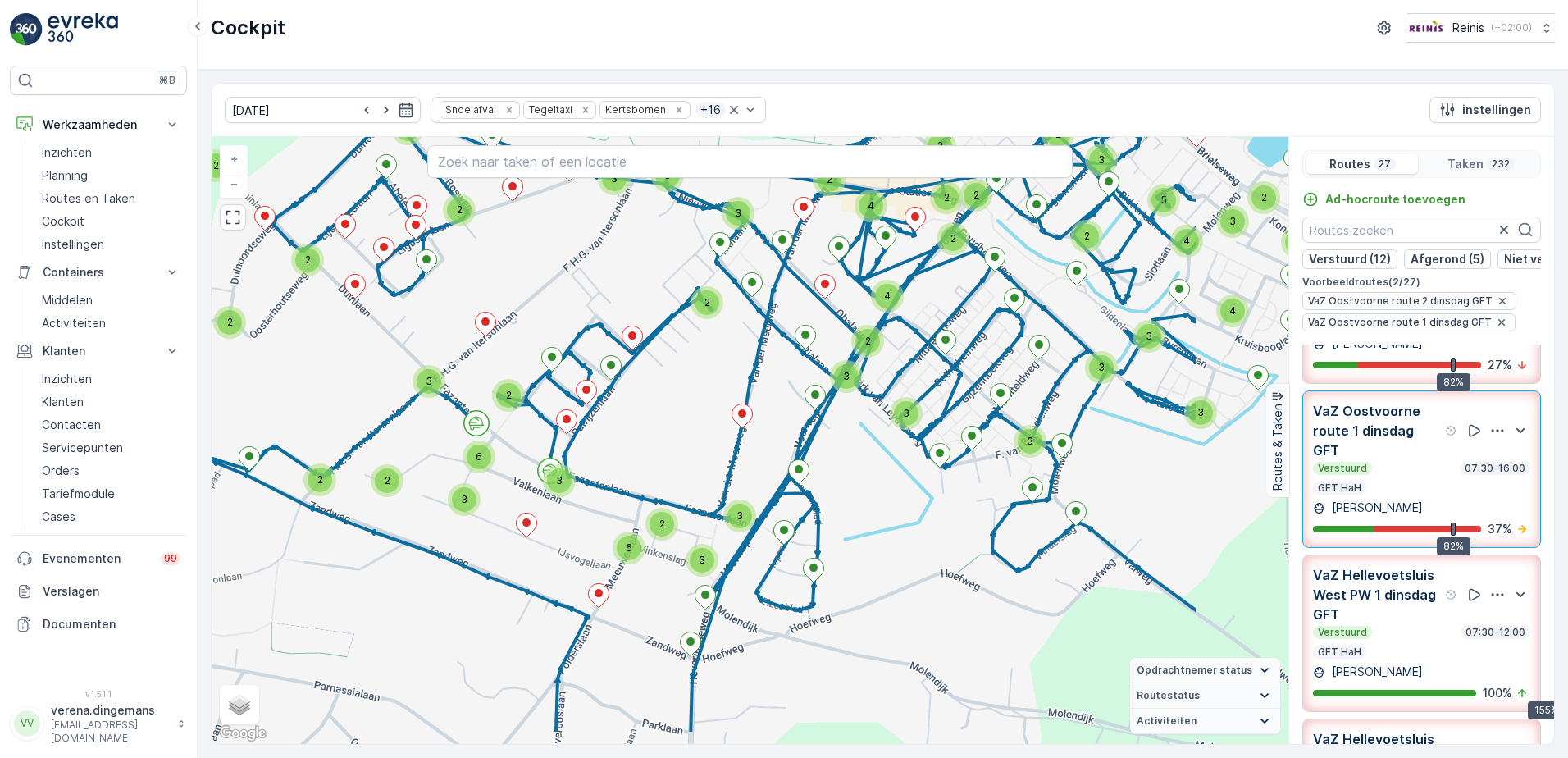
drag, startPoint x: 732, startPoint y: 626, endPoint x: 532, endPoint y: 554, distance: 212.6
click at [532, 554] on div "2 3 3 4 3 3 3 3 5 3 2 4 4 2 3 2 2 3 2 2 2 3 2 3 3 4 2 2 2 2 2 2 2 2 3 3 4 4 2 3…" at bounding box center [750, 441] width 1076 height 607
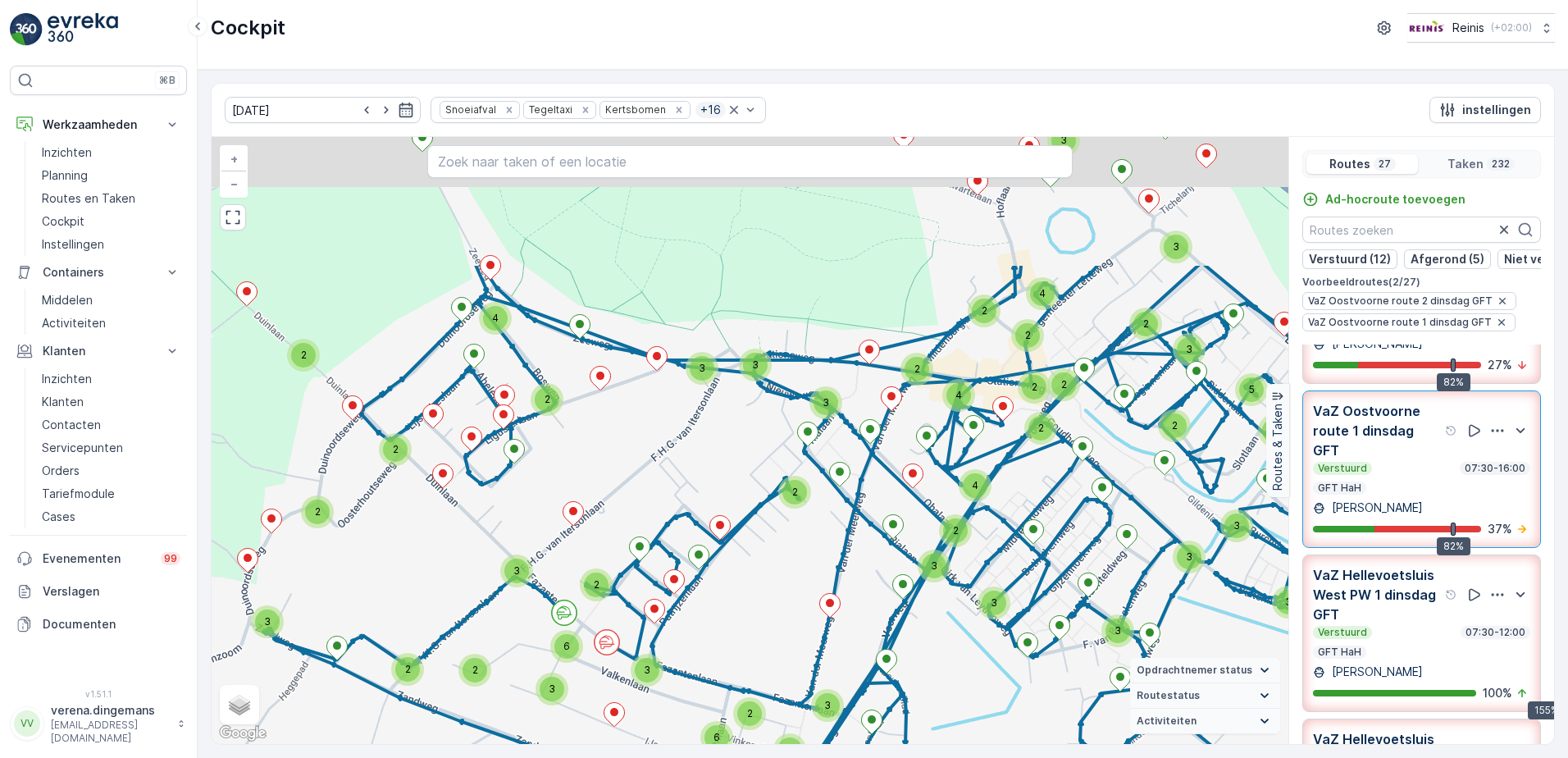
drag, startPoint x: 373, startPoint y: 356, endPoint x: 465, endPoint y: 549, distance: 213.8
click at [465, 549] on div "2 3 3 4 3 3 3 3 5 3 2 4 4 2 3 2 2 3 2 2 2 3 2 3 3 4 2 2 2 2 2 2 2 2 3 3 4 4 2 3…" at bounding box center [750, 441] width 1076 height 607
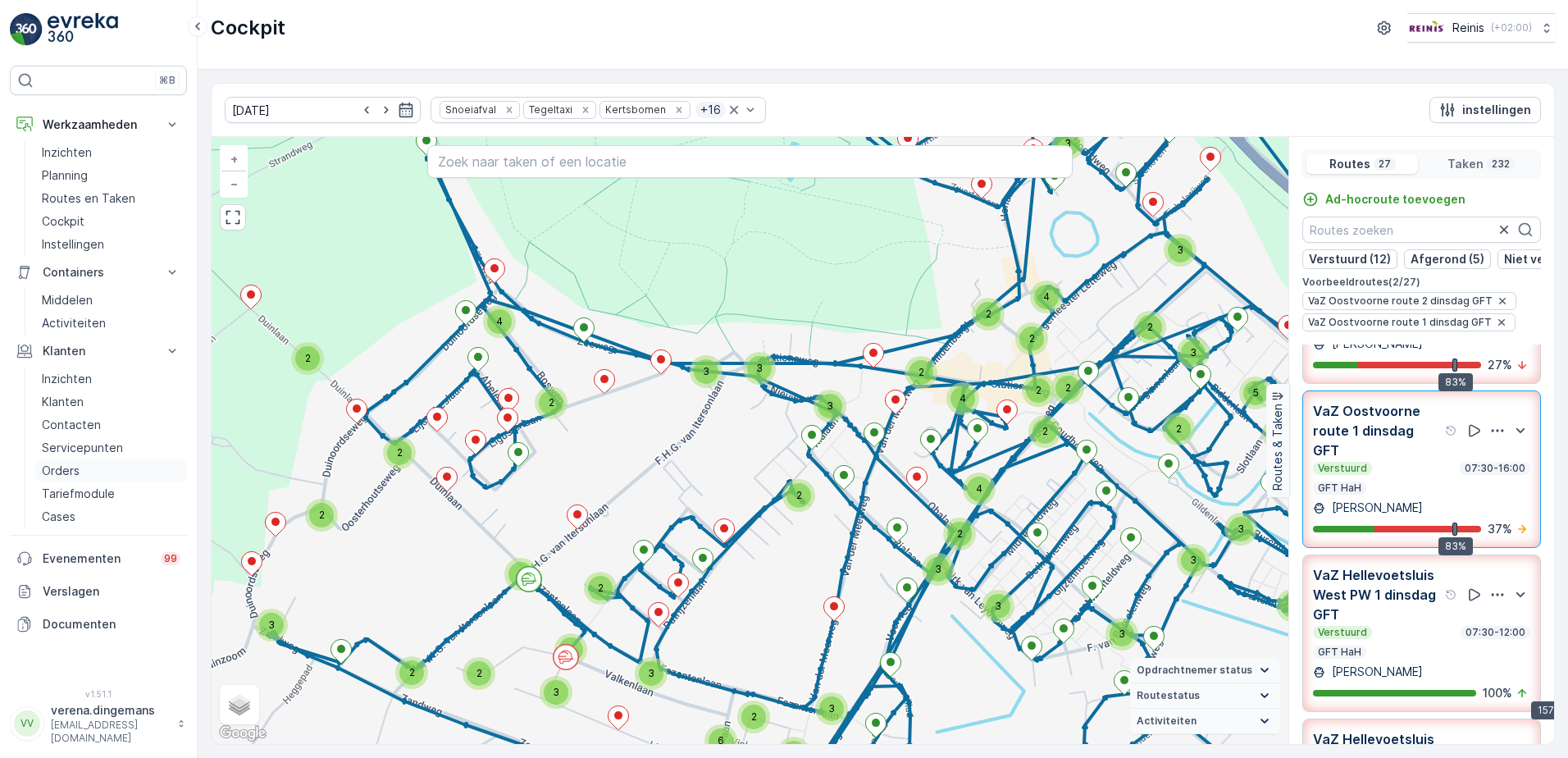
click at [67, 476] on p "Orders" at bounding box center [60, 470] width 38 height 17
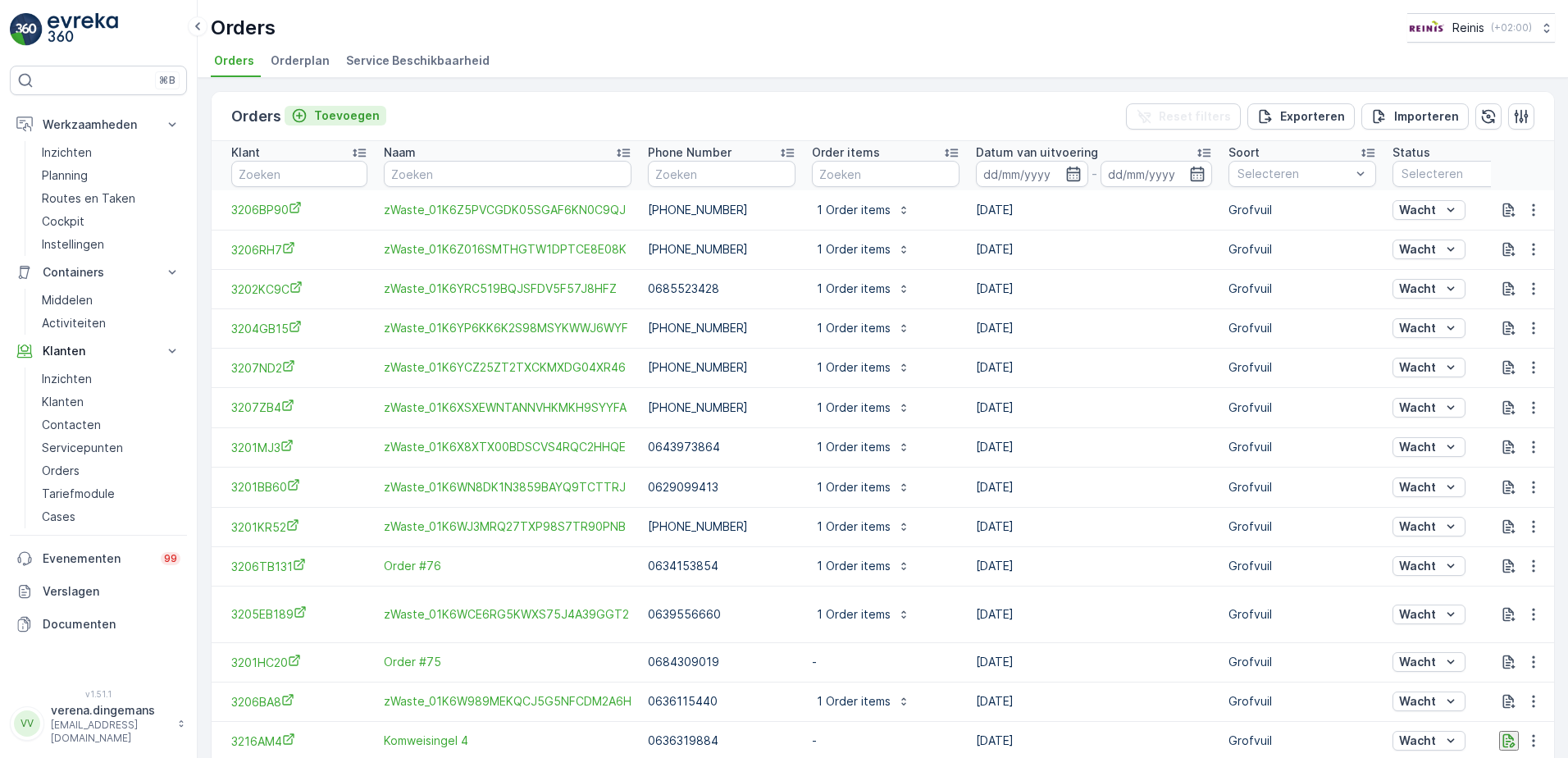
click at [349, 109] on p "Toevoegen" at bounding box center [346, 116] width 66 height 17
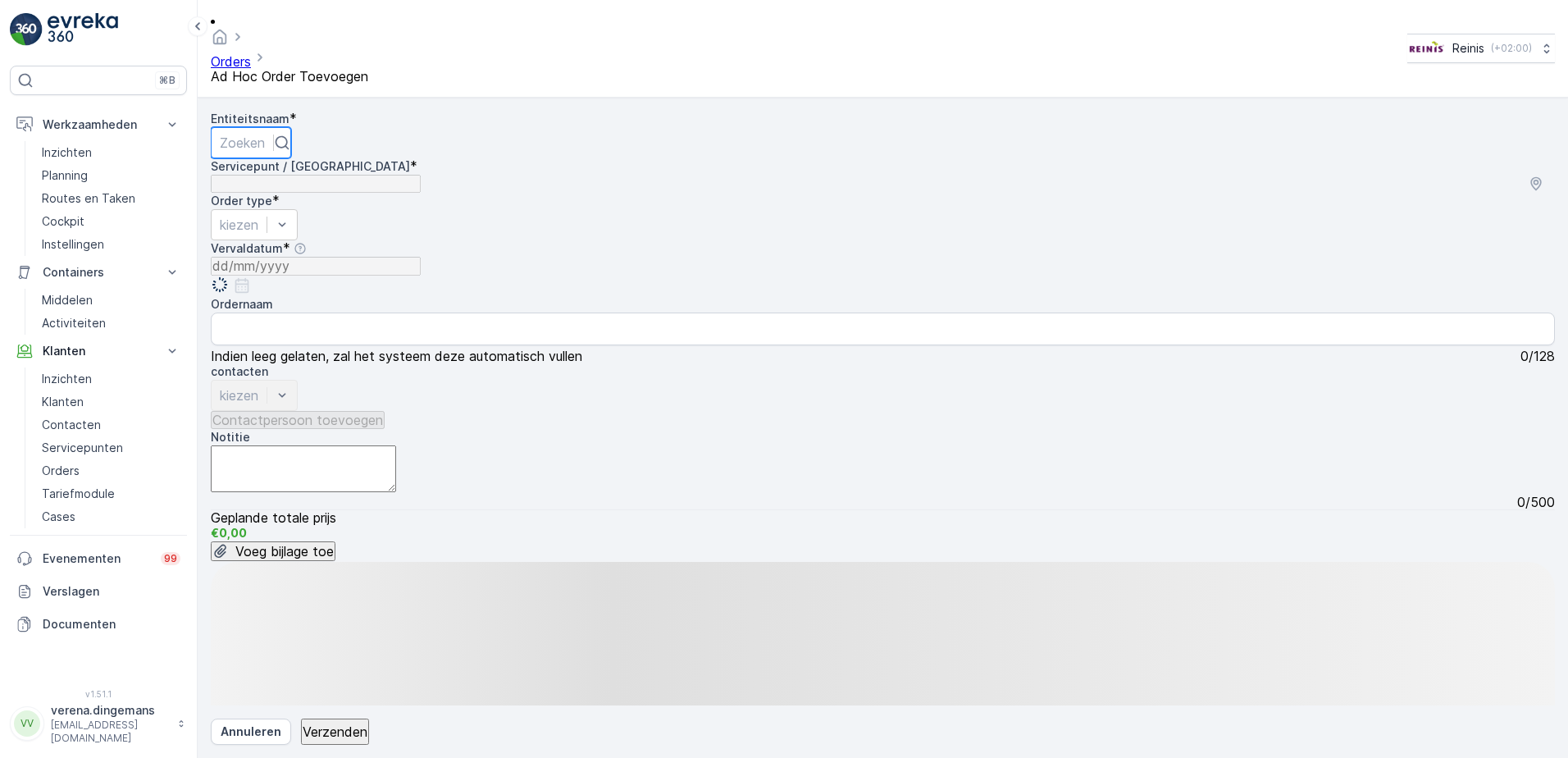
click at [291, 131] on div "Zoeken" at bounding box center [251, 143] width 81 height 32
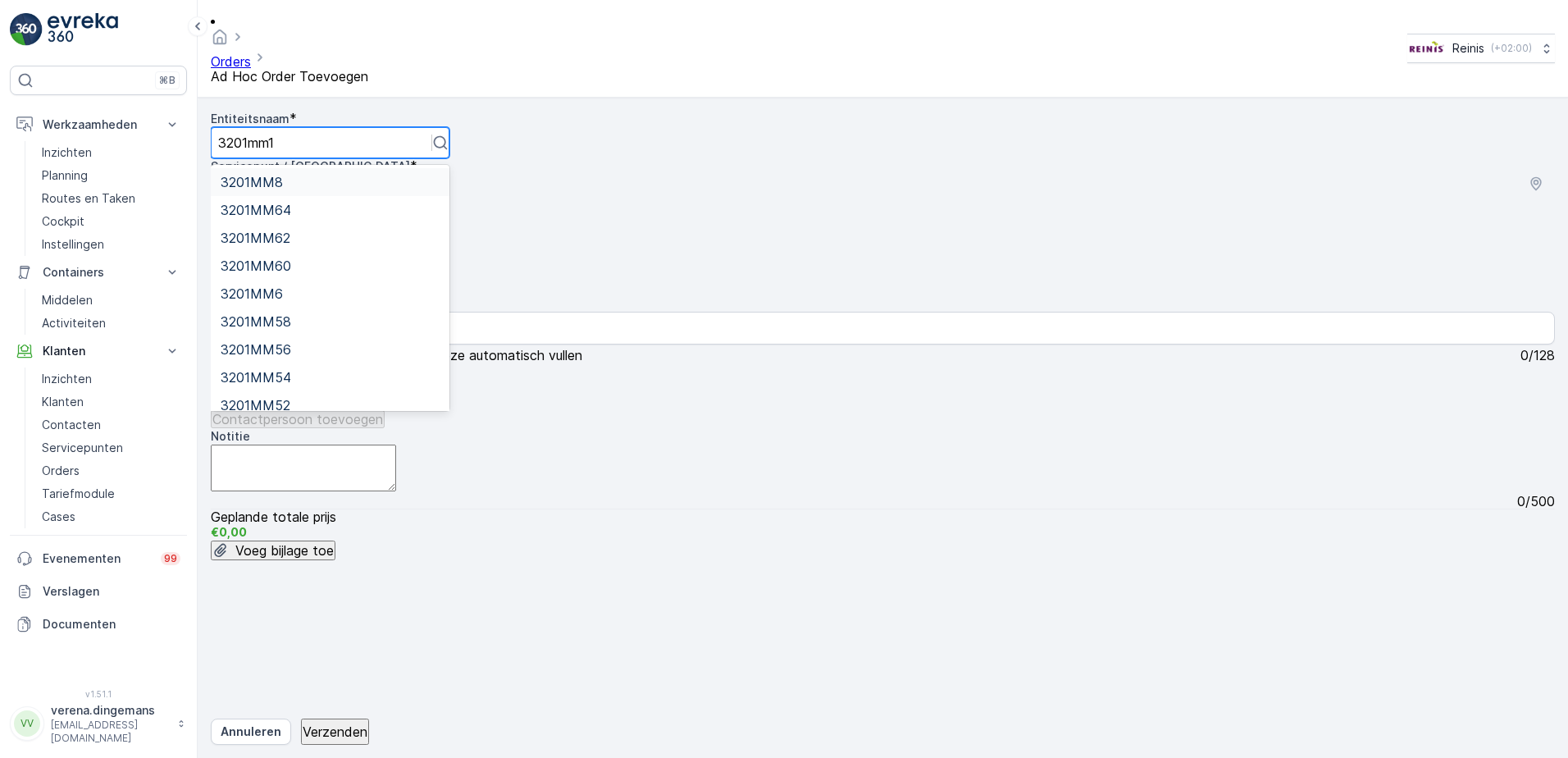
type input "3201mm14"
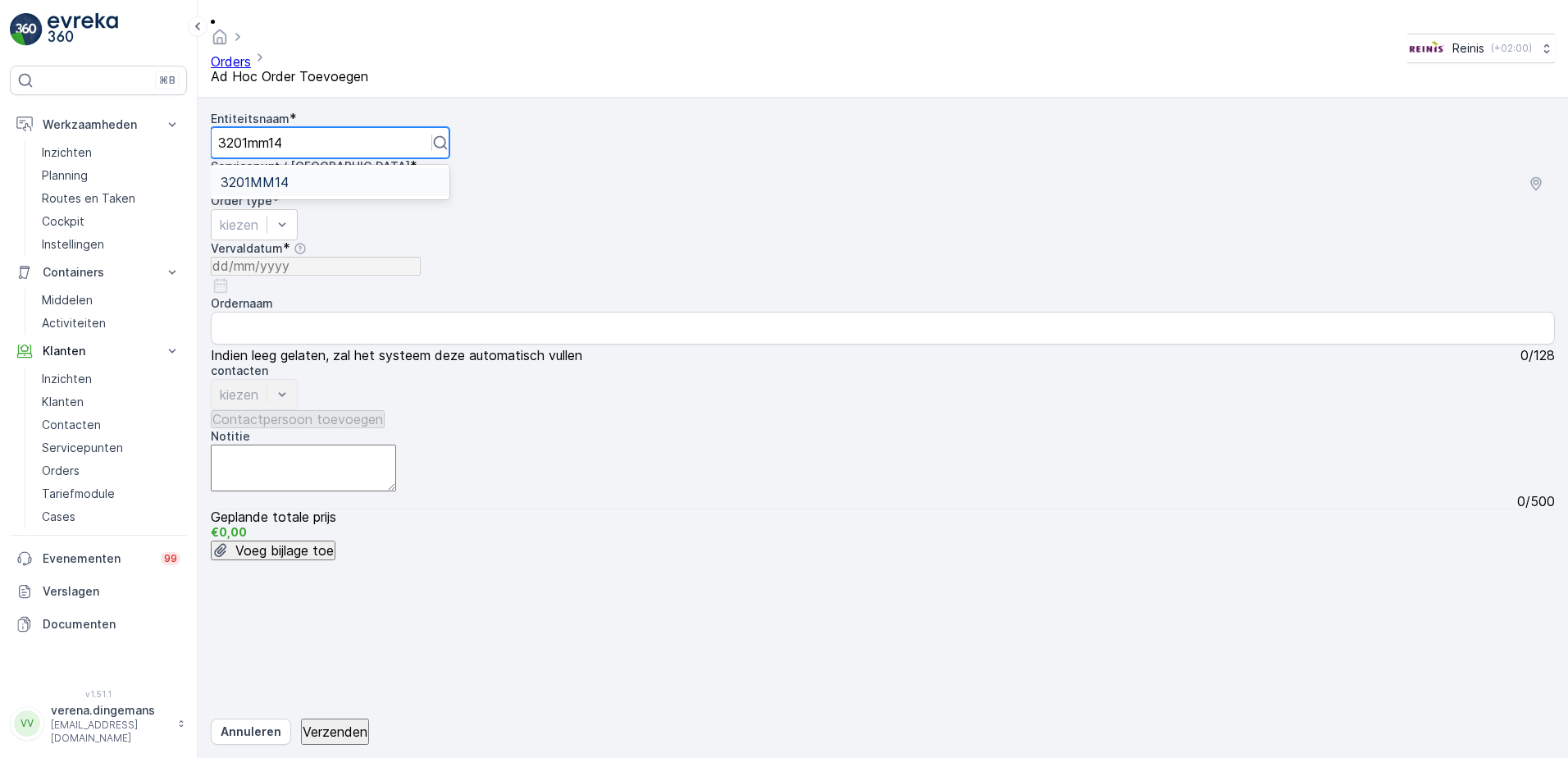
click at [329, 174] on div "3201MM14" at bounding box center [330, 182] width 219 height 15
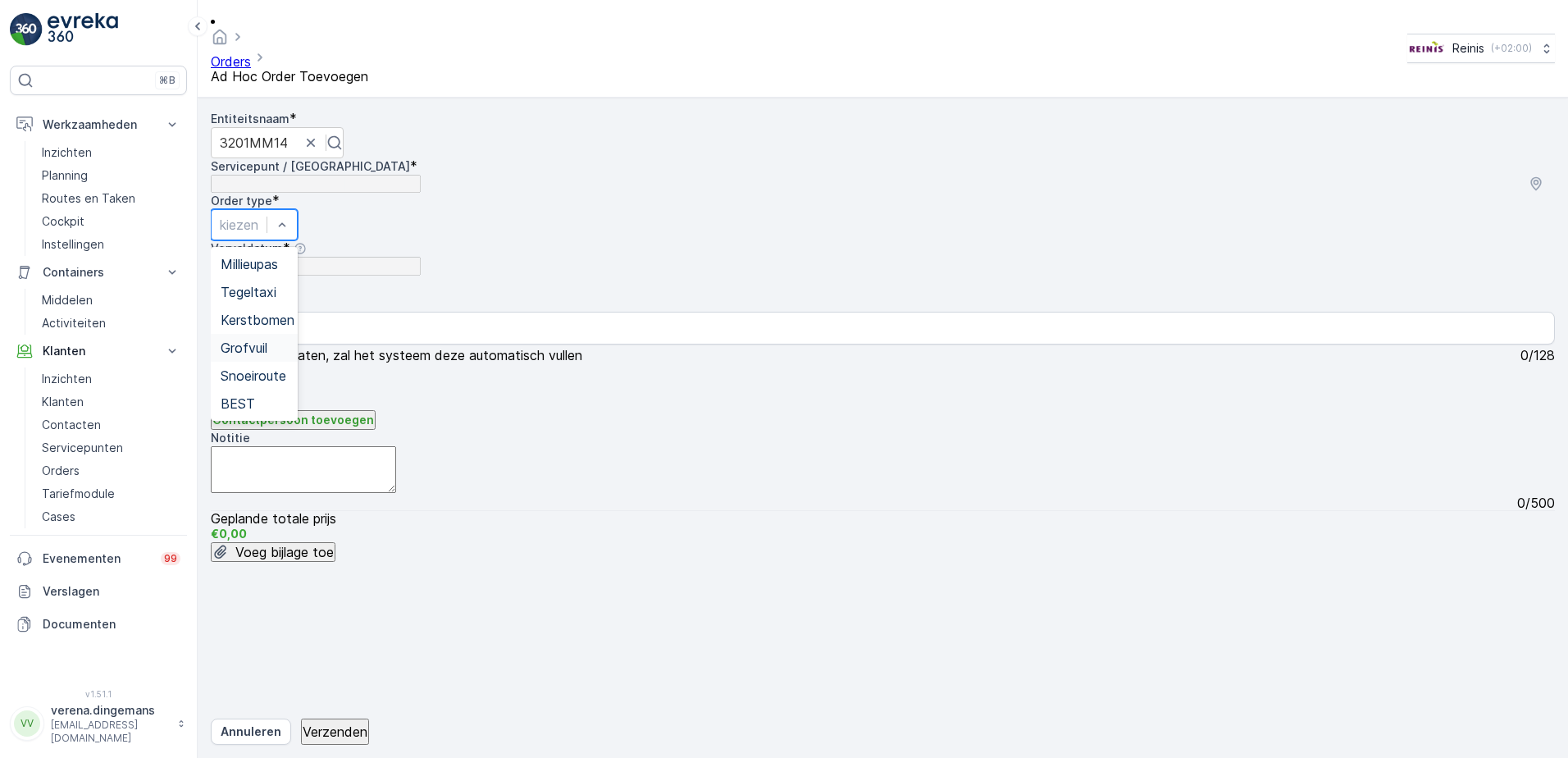
click at [267, 340] on span "Grofvuil" at bounding box center [244, 348] width 46 height 17
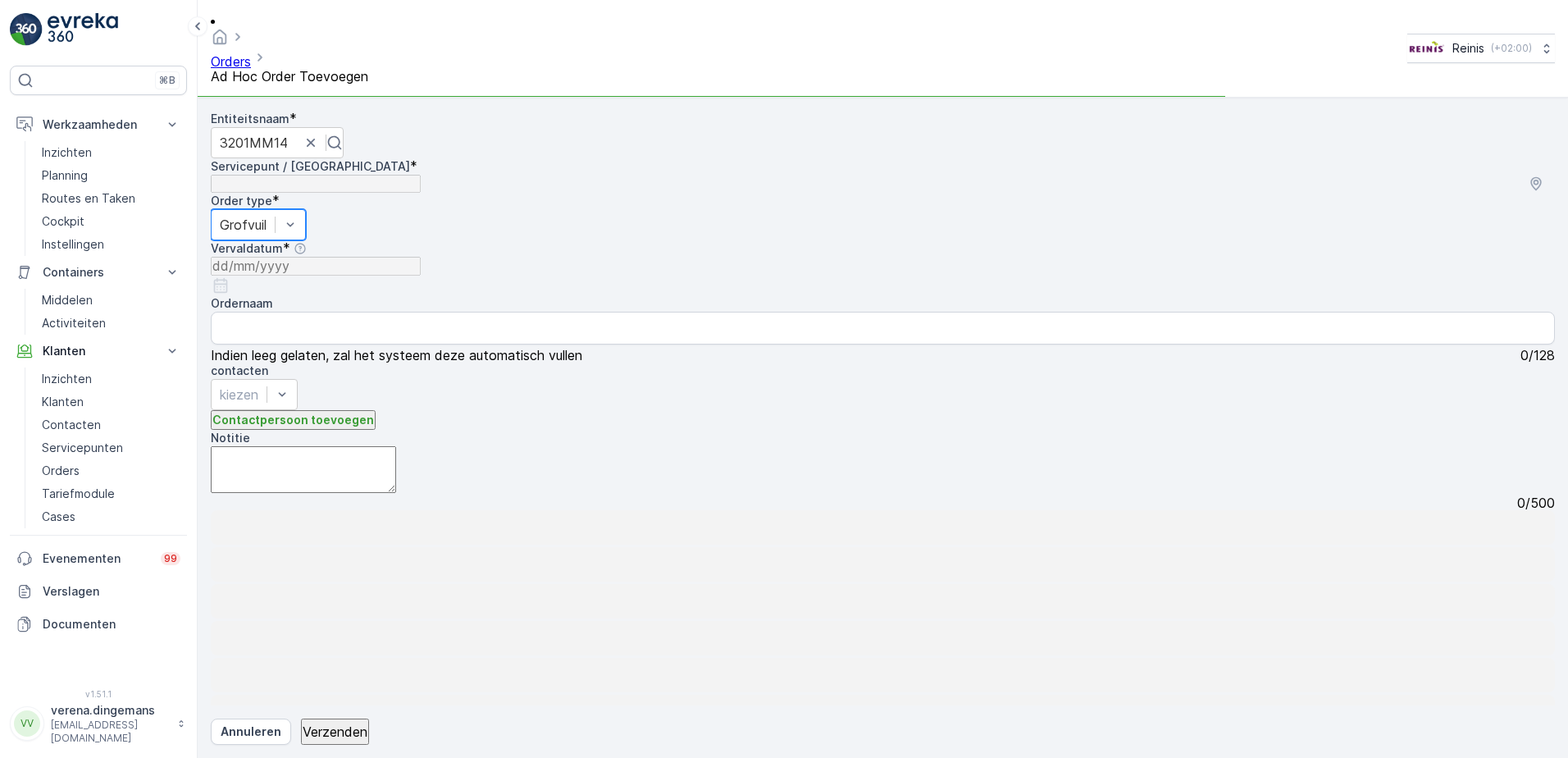
click at [305, 446] on textarea "Notitie" at bounding box center [303, 469] width 186 height 46
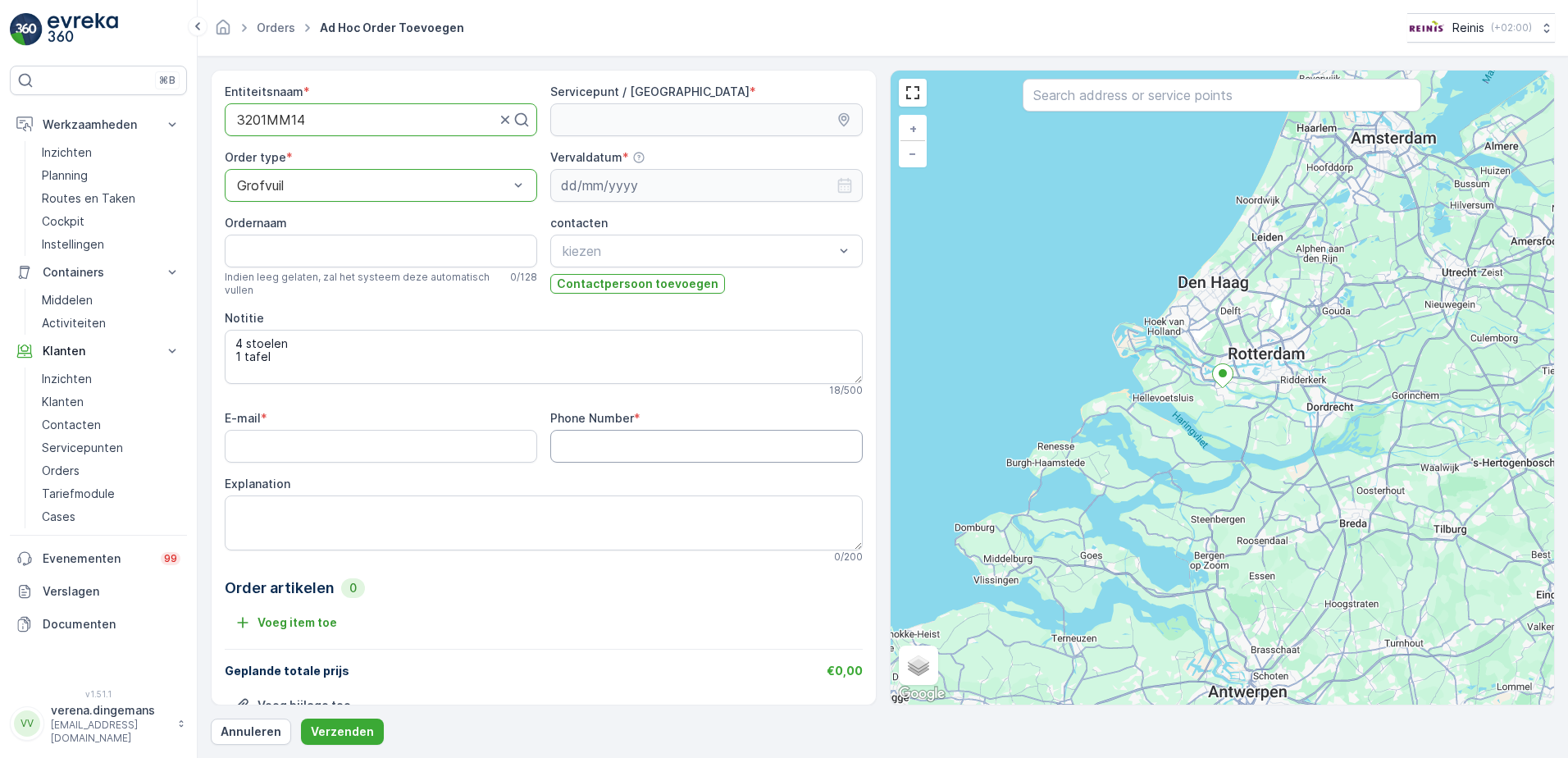
type textarea "4 stoelen 1 tafel"
click at [660, 461] on Number "Phone Number" at bounding box center [706, 445] width 313 height 32
type Number "0611491466"
click at [413, 501] on textarea "Explanation" at bounding box center [544, 522] width 638 height 54
click at [351, 359] on textarea "4 stoelen 1 tafel" at bounding box center [544, 356] width 638 height 54
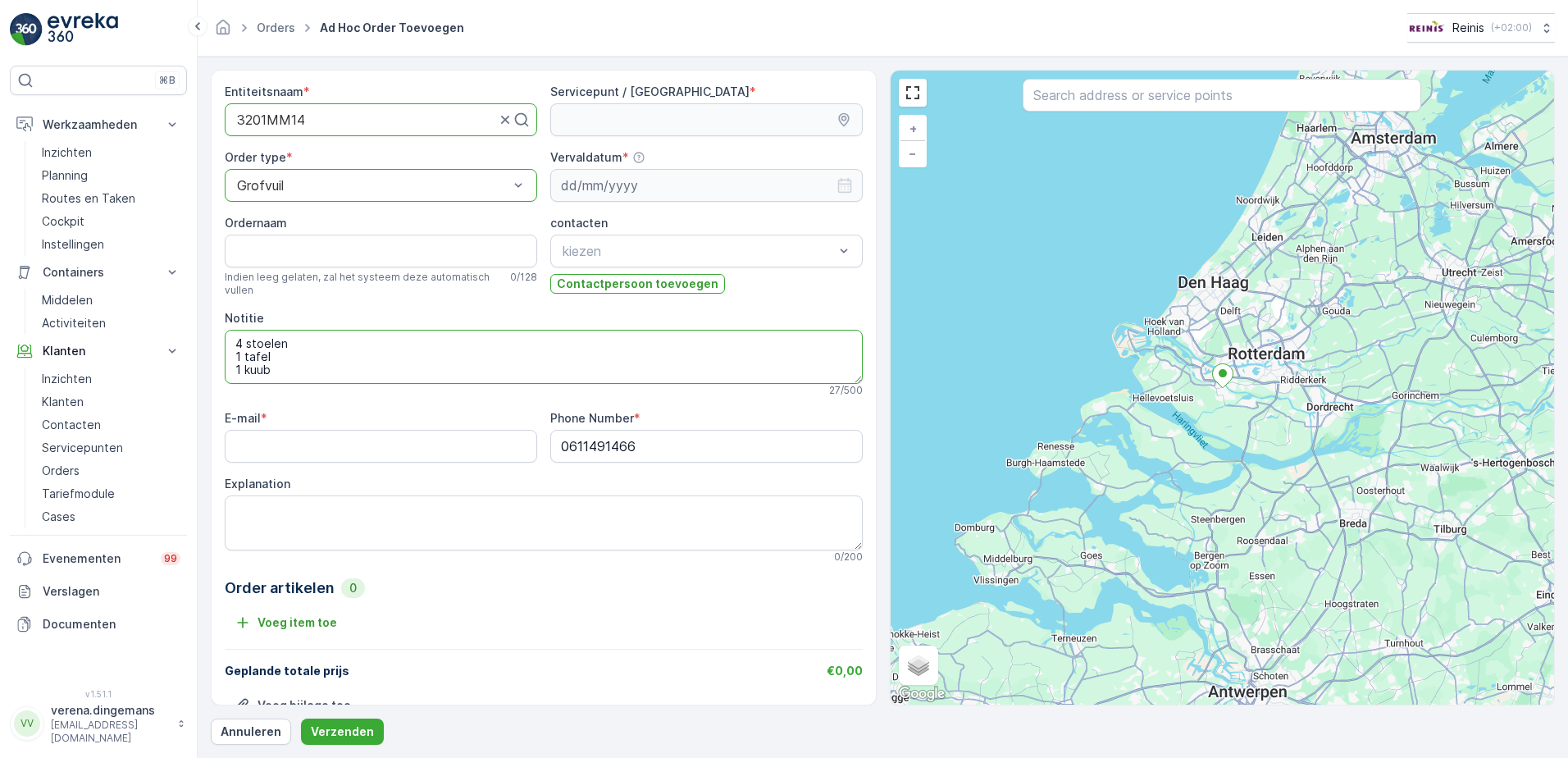
scroll to position [7, 0]
type textarea "4 stoelen 1 tafel 1 kuub"
click at [302, 257] on input "Ordernaam" at bounding box center [380, 251] width 313 height 32
click at [353, 259] on input "Ordernaam" at bounding box center [380, 251] width 313 height 32
type input "Waterzeil 14"
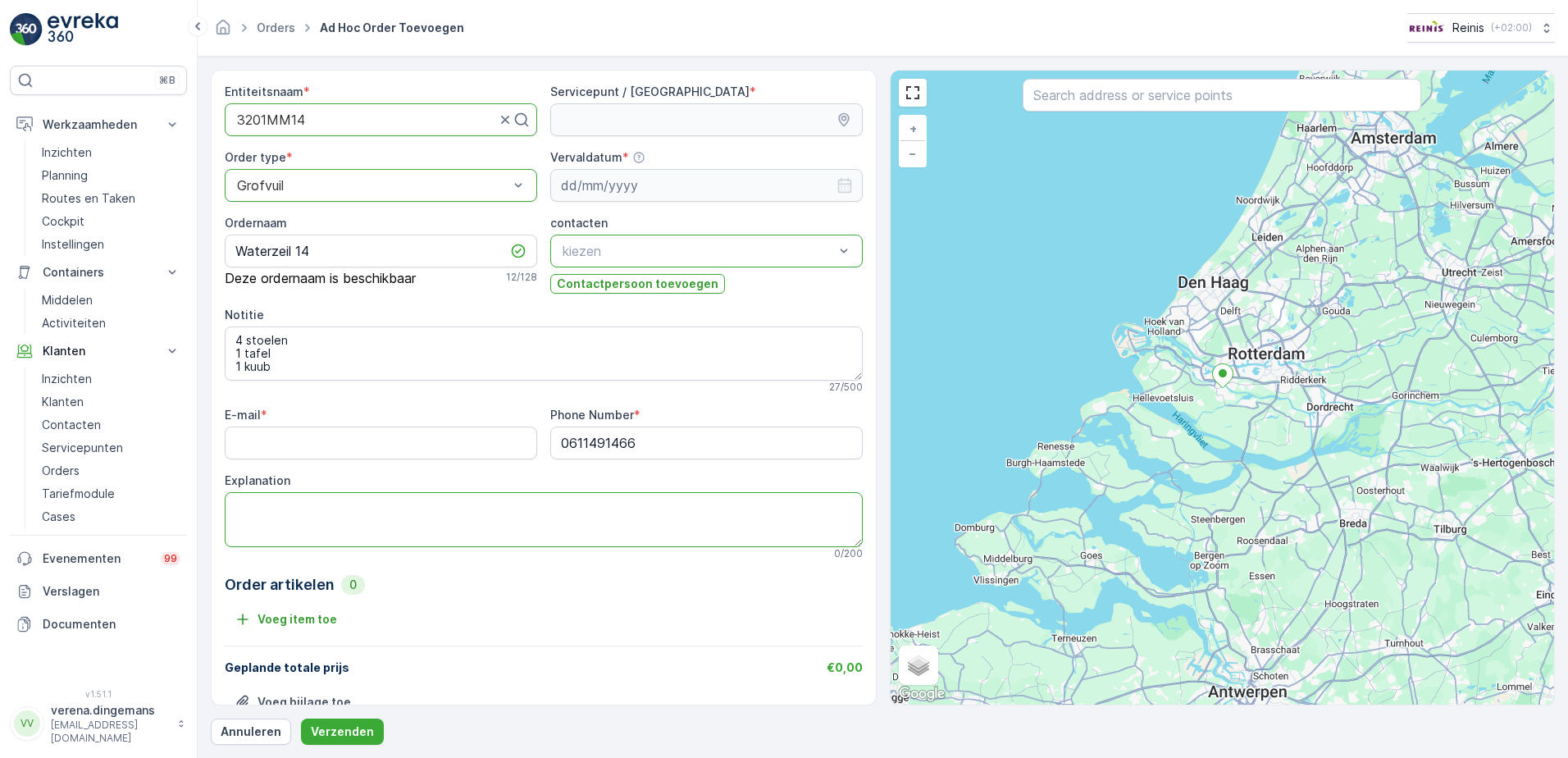
click at [337, 513] on textarea "Explanation" at bounding box center [544, 519] width 638 height 54
click at [302, 431] on input "E-mail" at bounding box center [380, 443] width 313 height 32
type input "[EMAIL_ADDRESS][DOMAIN_NAME]"
click at [450, 474] on div "Explanation" at bounding box center [544, 481] width 638 height 17
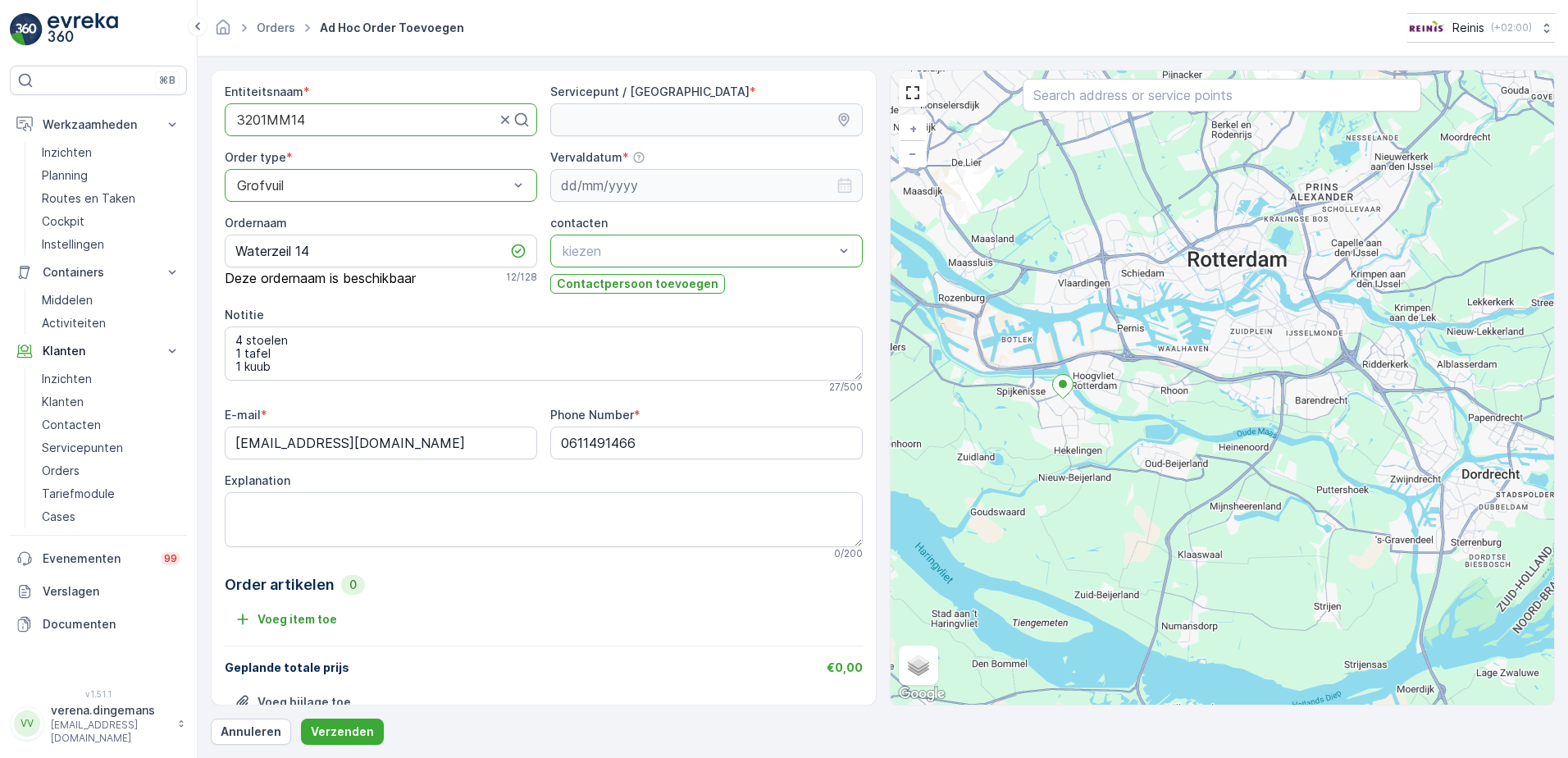
drag, startPoint x: 1017, startPoint y: 389, endPoint x: 1047, endPoint y: 423, distance: 45.3
click at [1047, 423] on div "+ − Satelliet stappenplan Terrein Hybride Leaflet Sneltoetsen Kaartgegevens Kaa…" at bounding box center [1223, 387] width 664 height 634
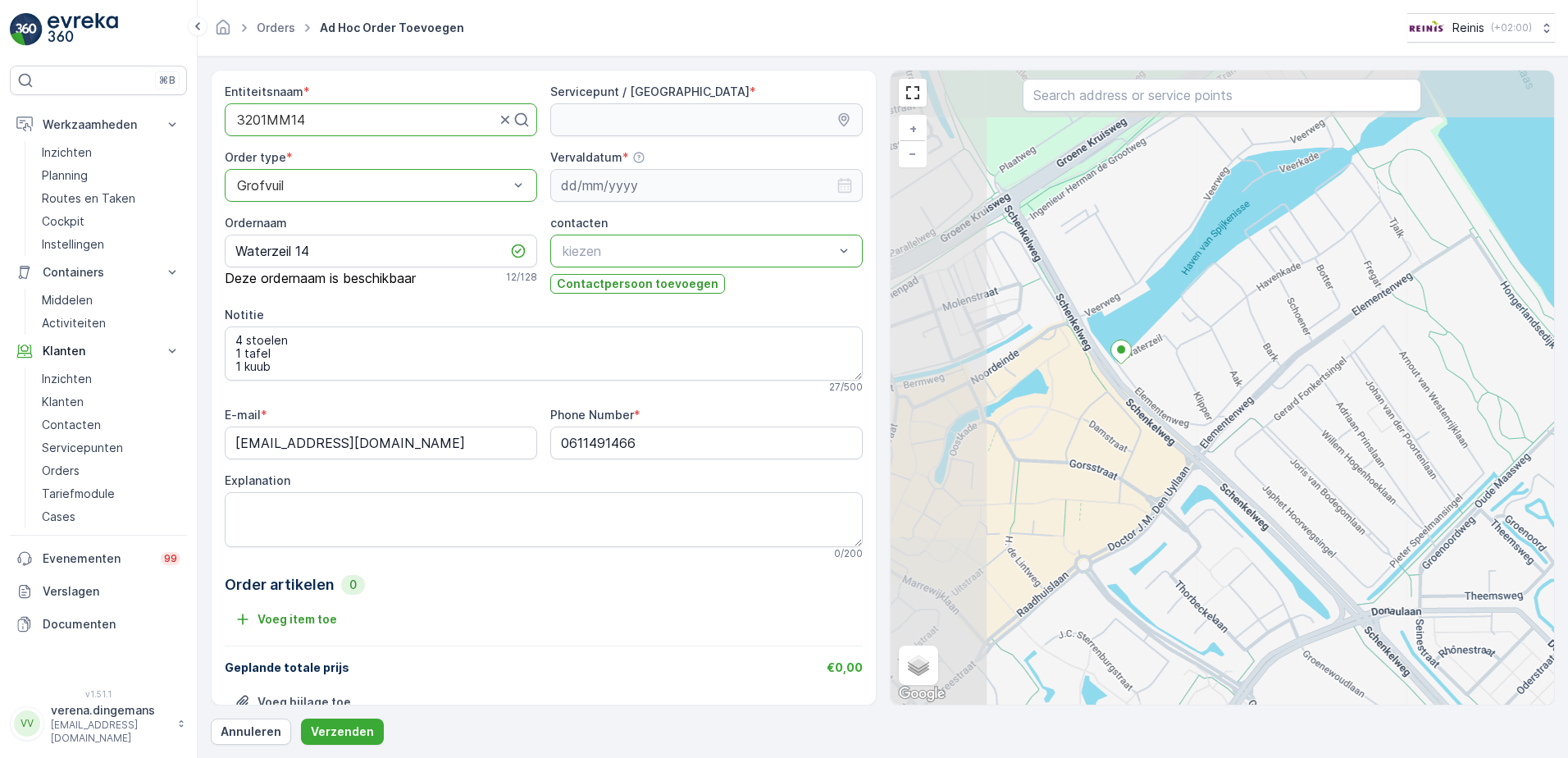
drag, startPoint x: 1044, startPoint y: 353, endPoint x: 1155, endPoint y: 474, distance: 164.2
click at [1155, 474] on div "+ − Satelliet stappenplan Terrein Hybride Leaflet Sneltoetsen Kaartgegevens Kaa…" at bounding box center [1223, 387] width 664 height 634
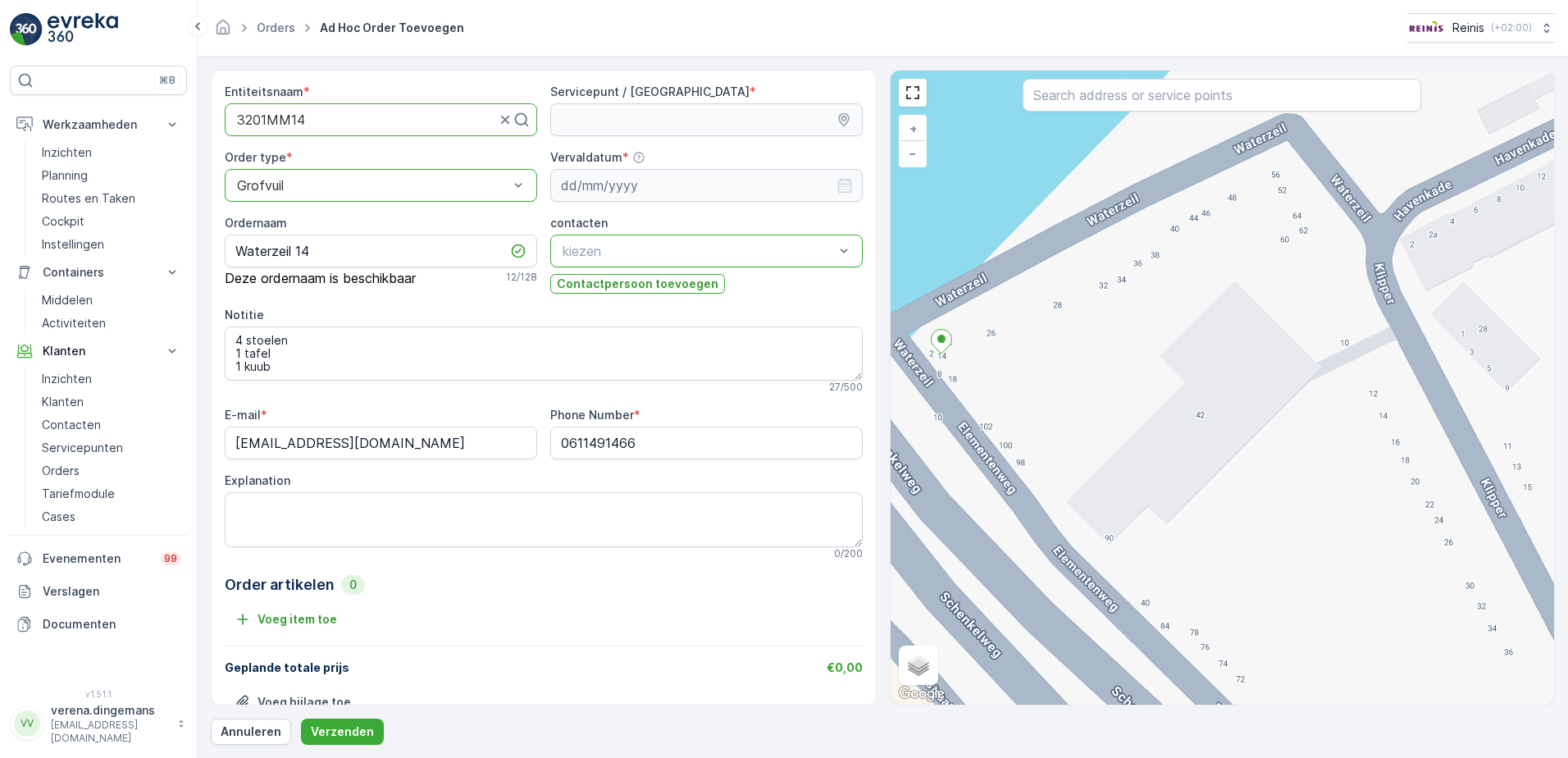
drag, startPoint x: 1301, startPoint y: 453, endPoint x: 1070, endPoint y: 450, distance: 231.0
click at [1070, 450] on div "+ − Satelliet stappenplan Terrein Hybride Leaflet Sneltoetsen Kaartgegevens Kaa…" at bounding box center [1223, 387] width 664 height 634
click at [1391, 340] on div "+ − Satelliet stappenplan Terrein Hybride Leaflet Sneltoetsen Kaartgegevens Kaa…" at bounding box center [1223, 387] width 664 height 634
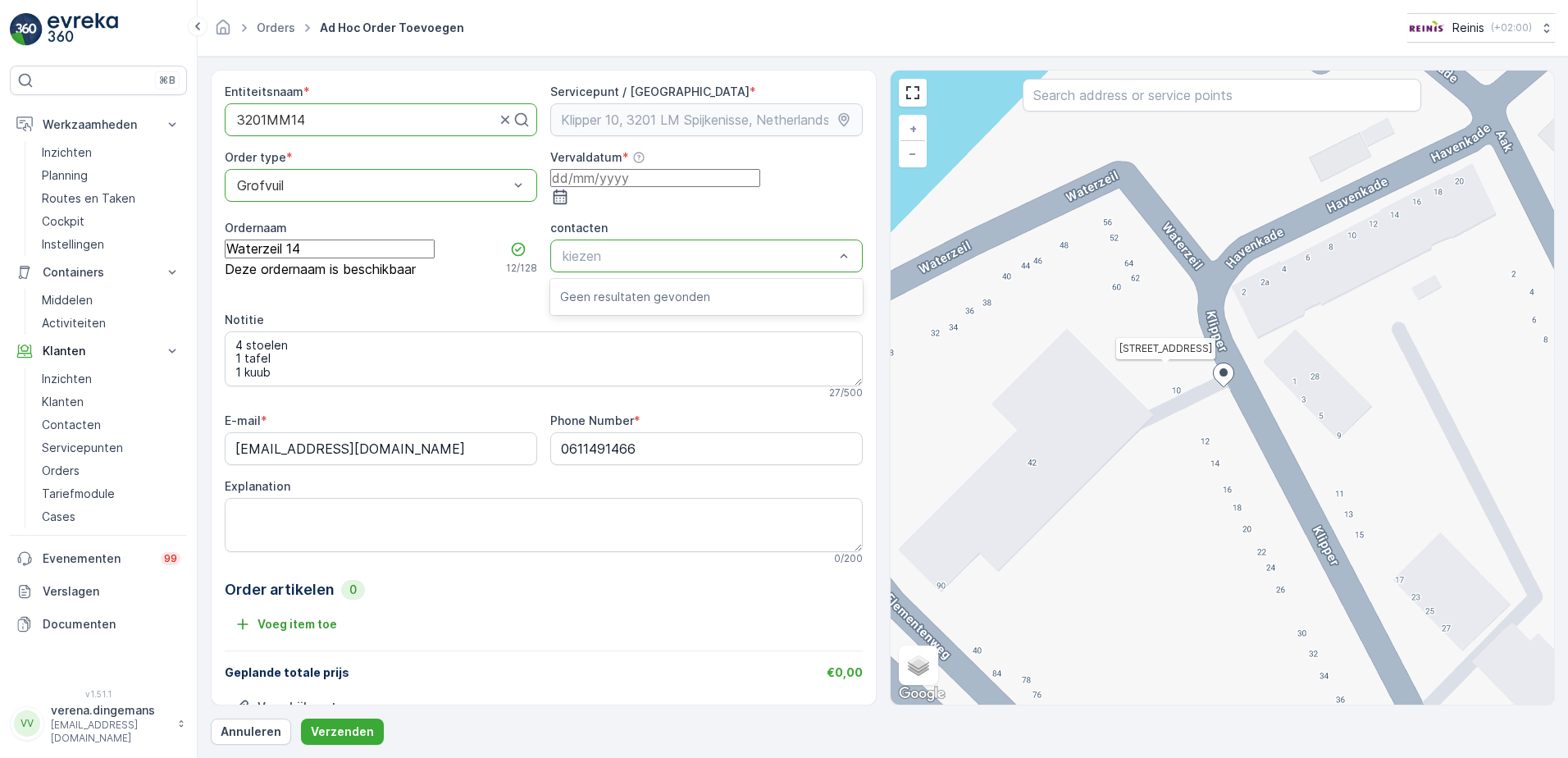
click at [723, 258] on p "kiezen" at bounding box center [698, 255] width 272 height 19
click at [458, 299] on div "Entiteitsnaam * 3201MM14 Servicepunt / Locatie * Order type * option Grofvuil, …" at bounding box center [544, 411] width 638 height 656
click at [568, 188] on icon "button" at bounding box center [560, 197] width 17 height 17
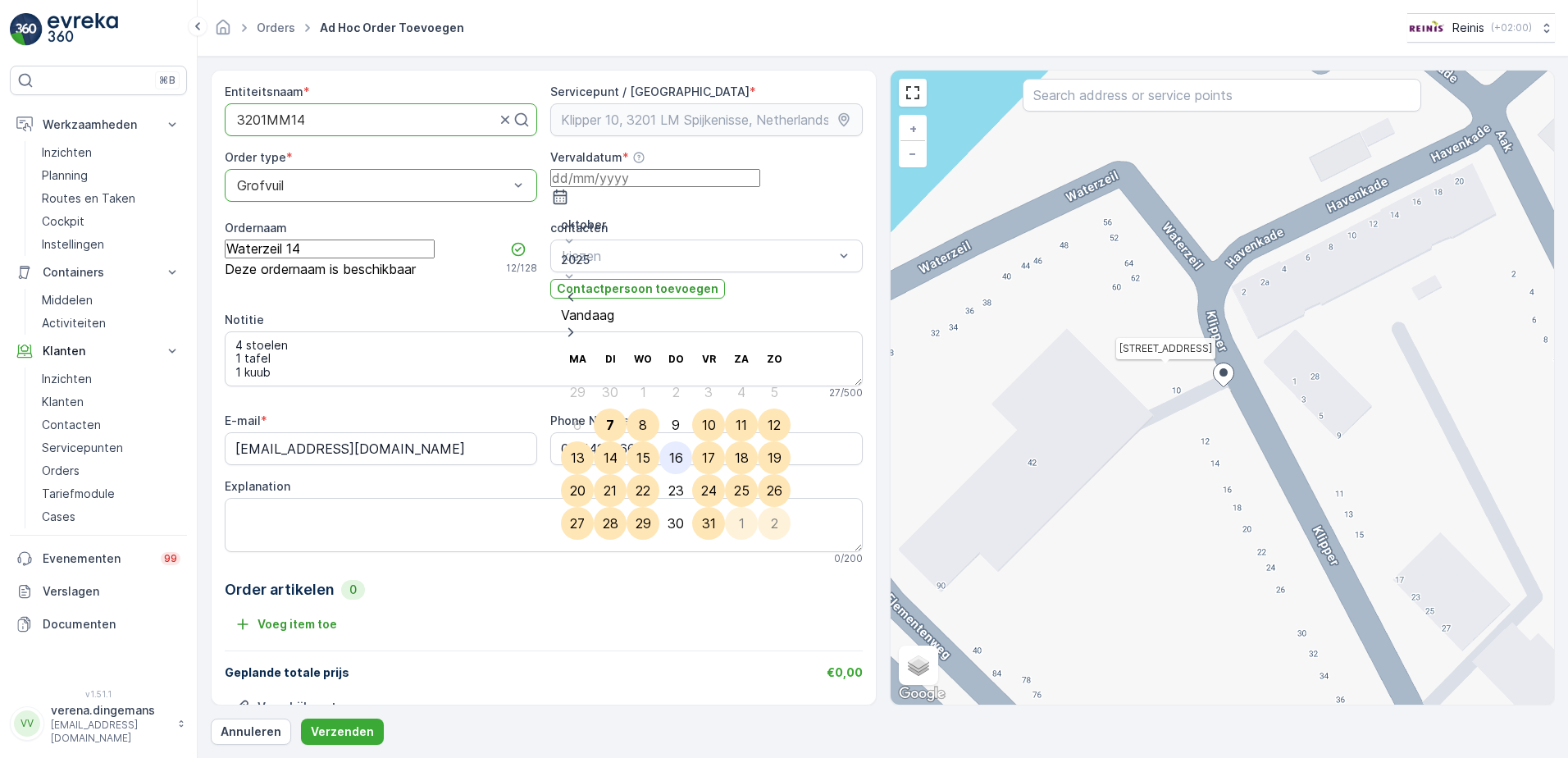
click at [669, 450] on div "16" at bounding box center [675, 457] width 14 height 15
type input "[DATE]"
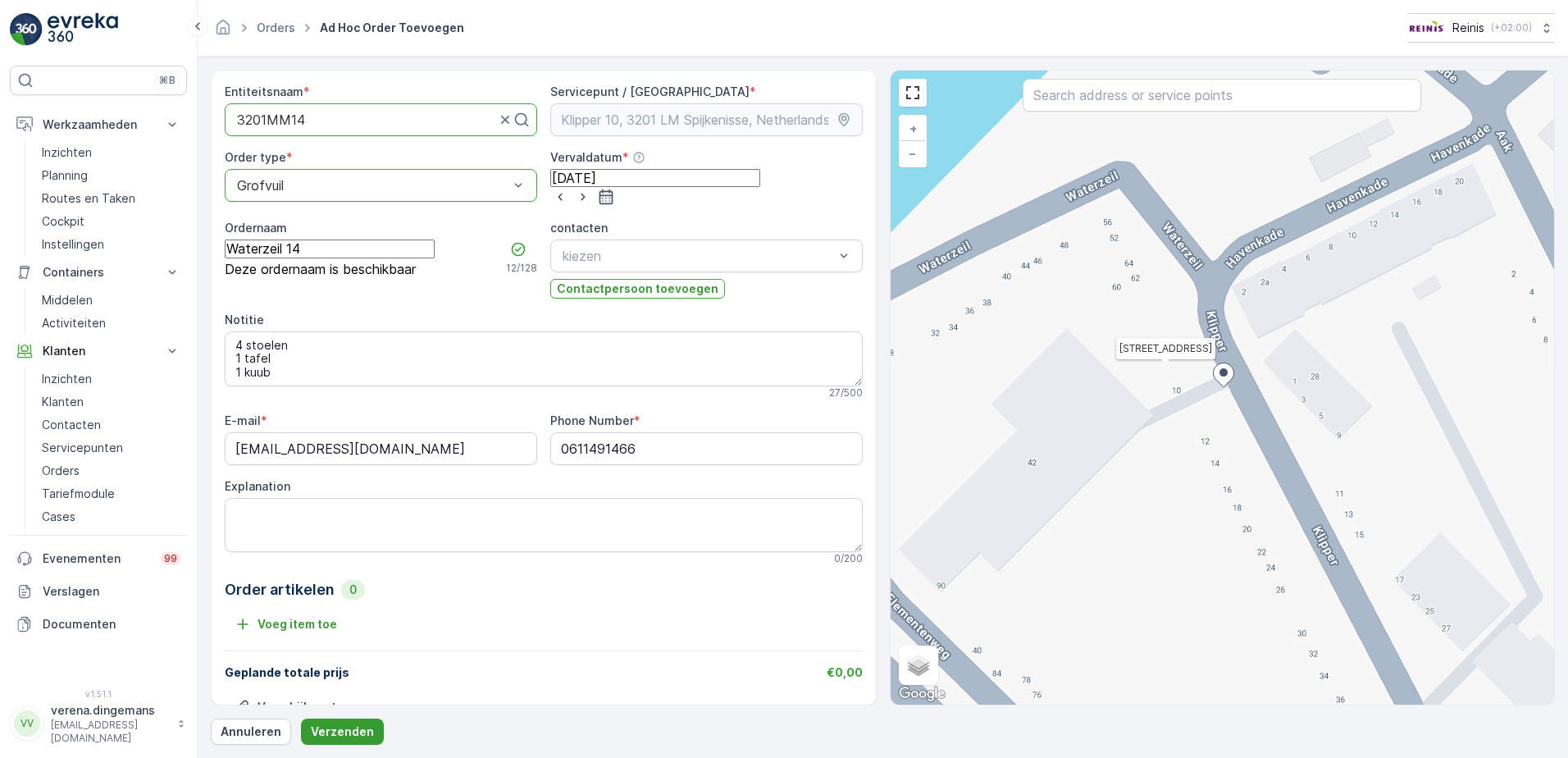
click at [334, 735] on p "Verzenden" at bounding box center [342, 731] width 63 height 17
